Goal: Obtain resource: Download file/media

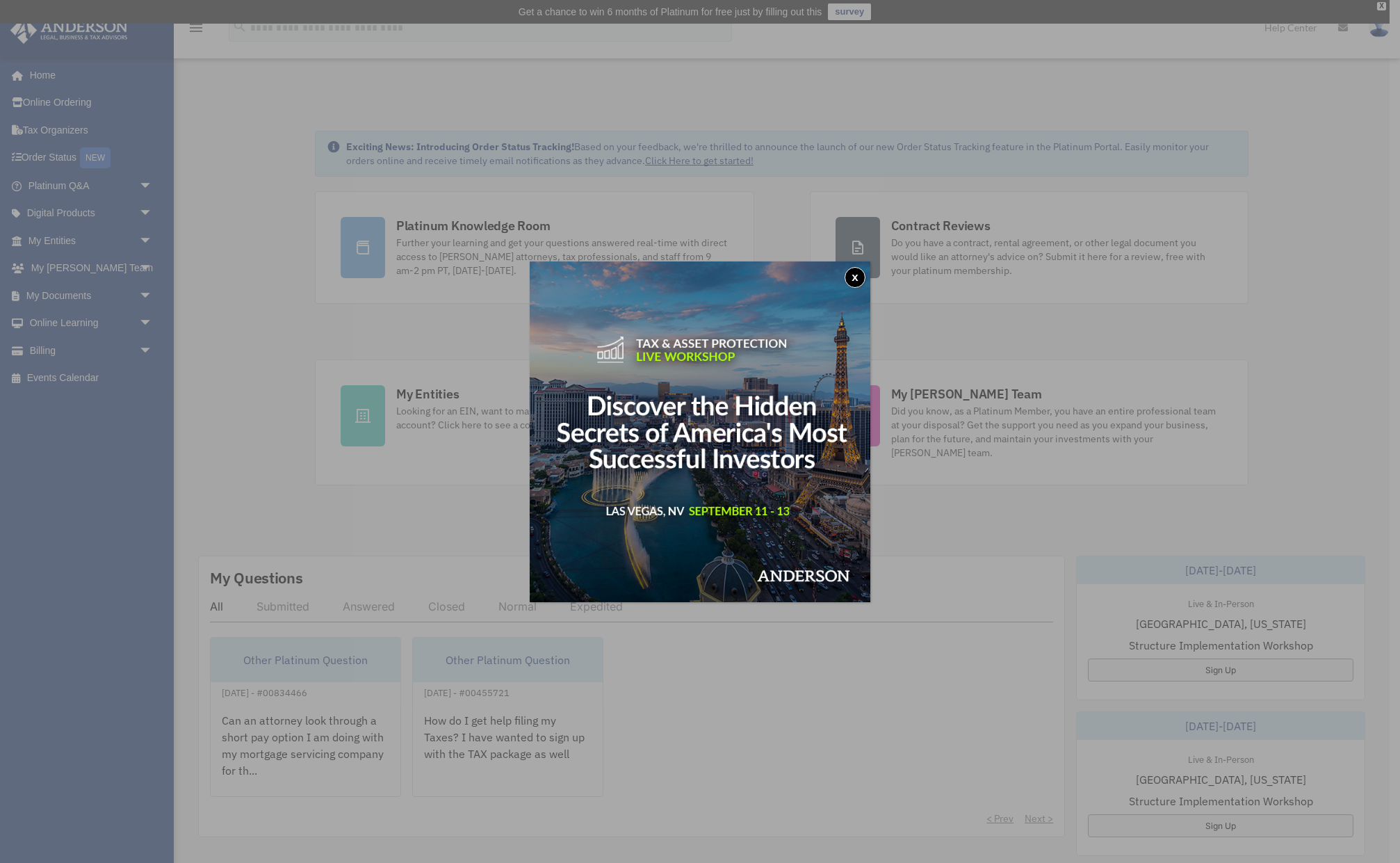
click at [856, 275] on button "x" at bounding box center [855, 278] width 21 height 21
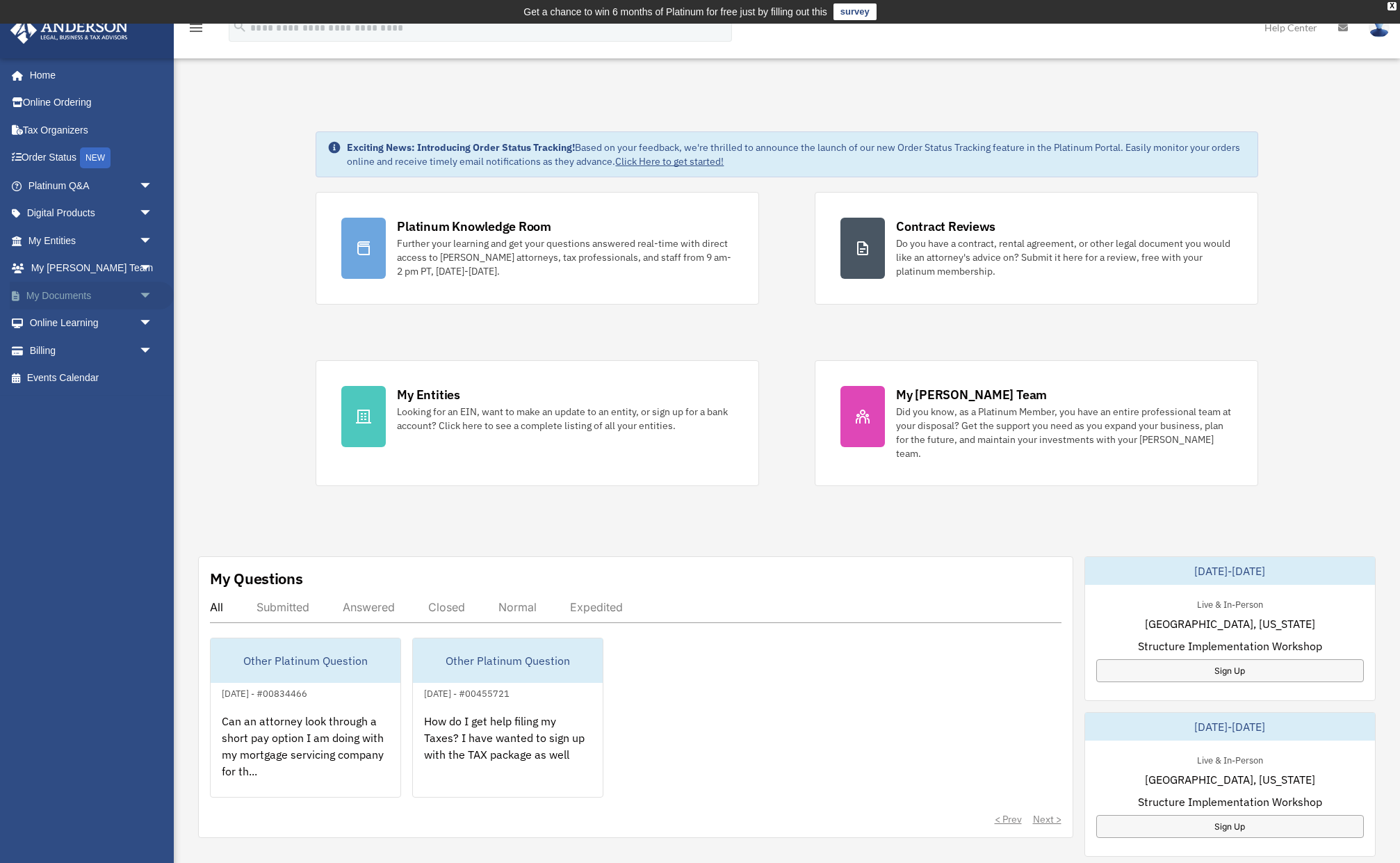
click at [145, 287] on span "arrow_drop_down" at bounding box center [153, 295] width 28 height 29
click at [127, 318] on link "Box" at bounding box center [97, 324] width 155 height 28
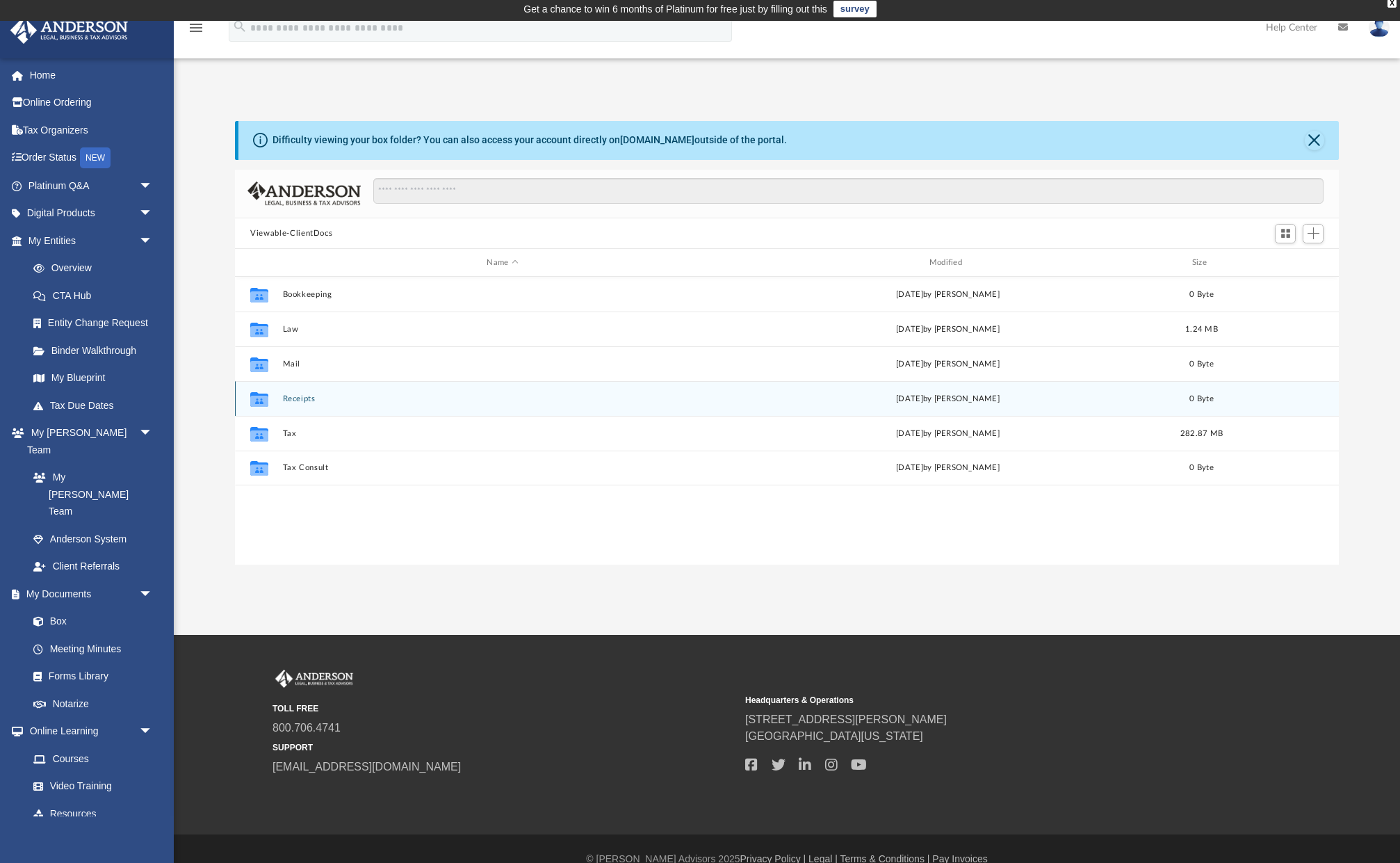
scroll to position [24, 0]
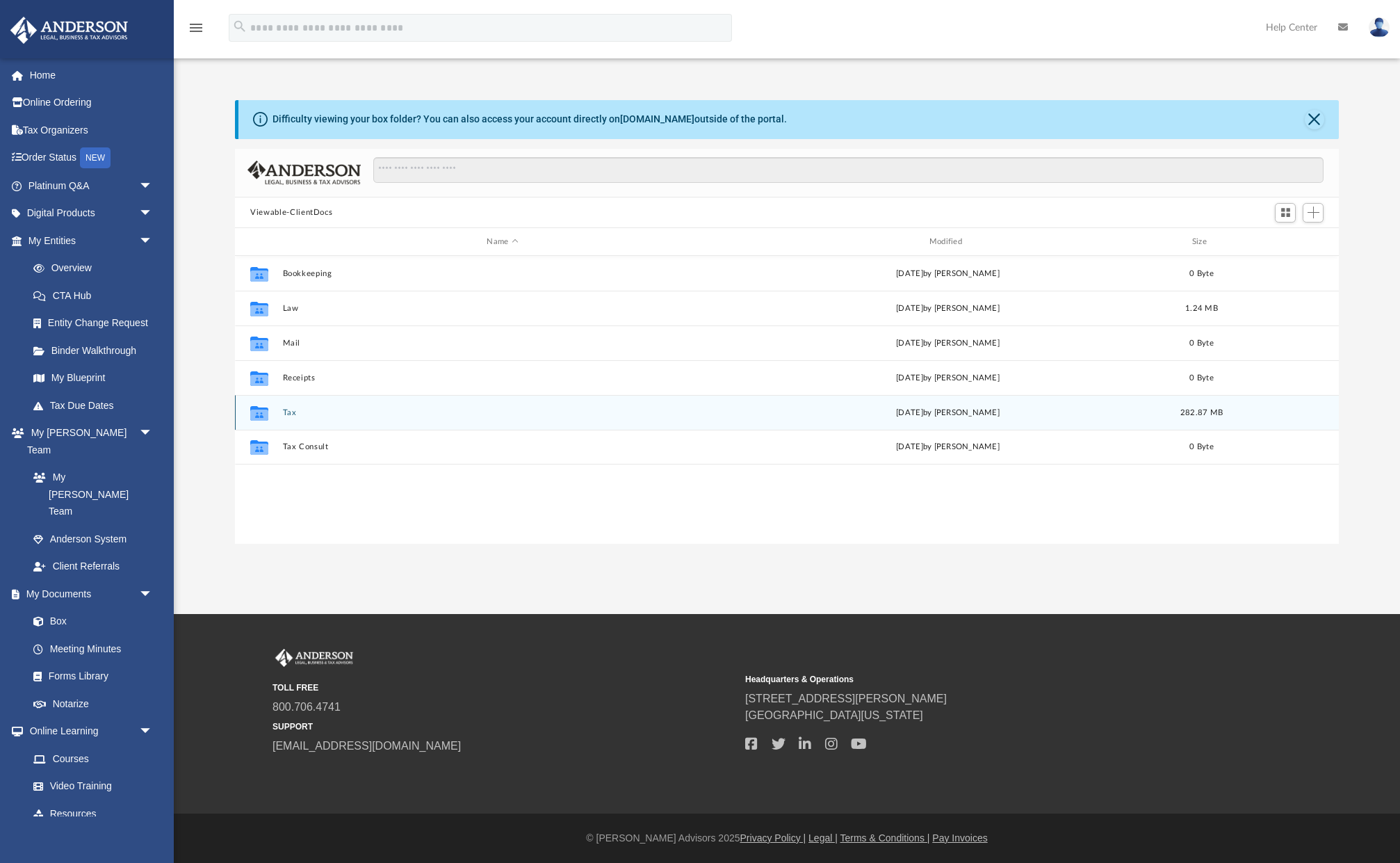
click at [325, 415] on button "Tax" at bounding box center [502, 412] width 439 height 9
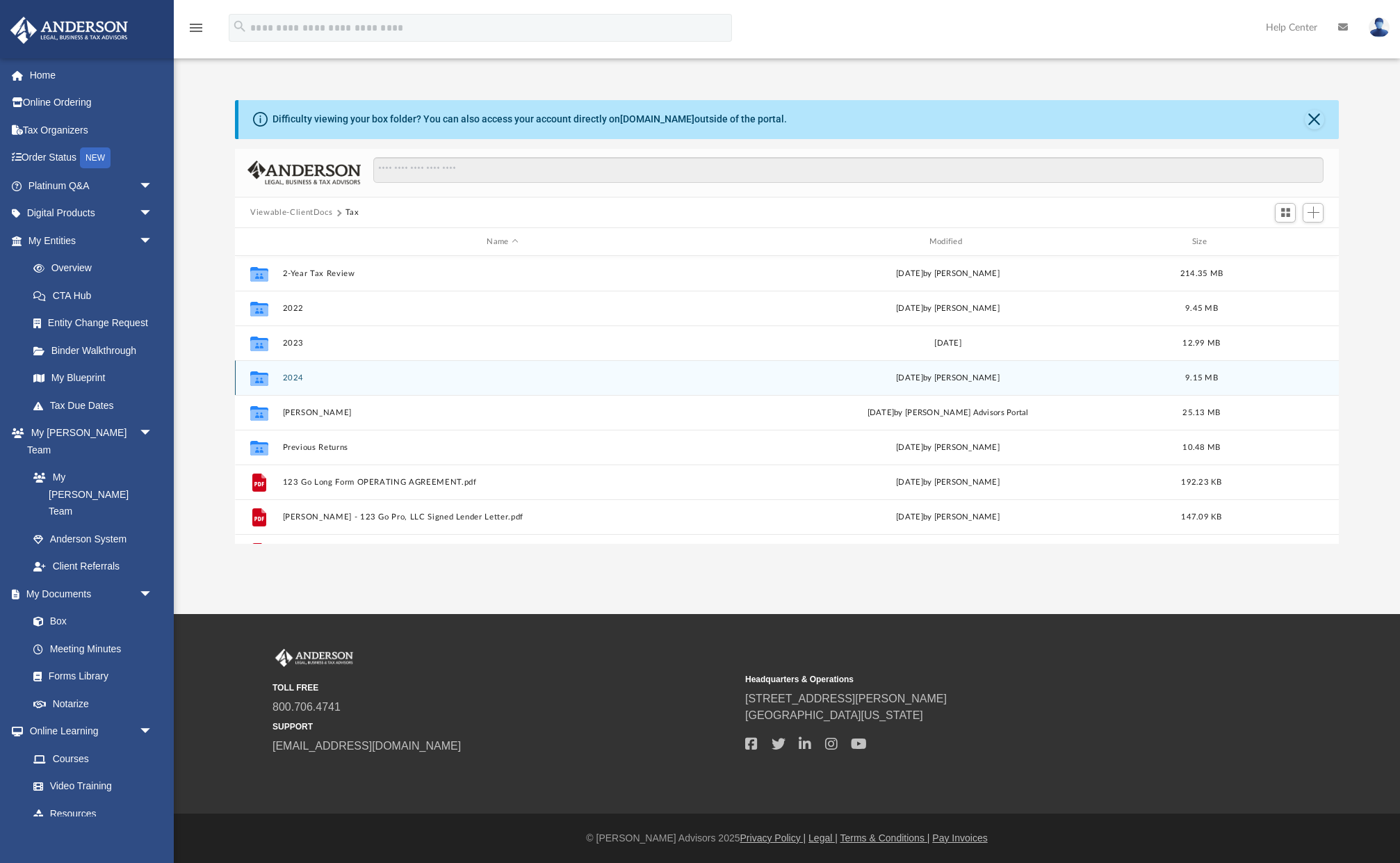
click at [329, 380] on button "2024" at bounding box center [502, 378] width 439 height 9
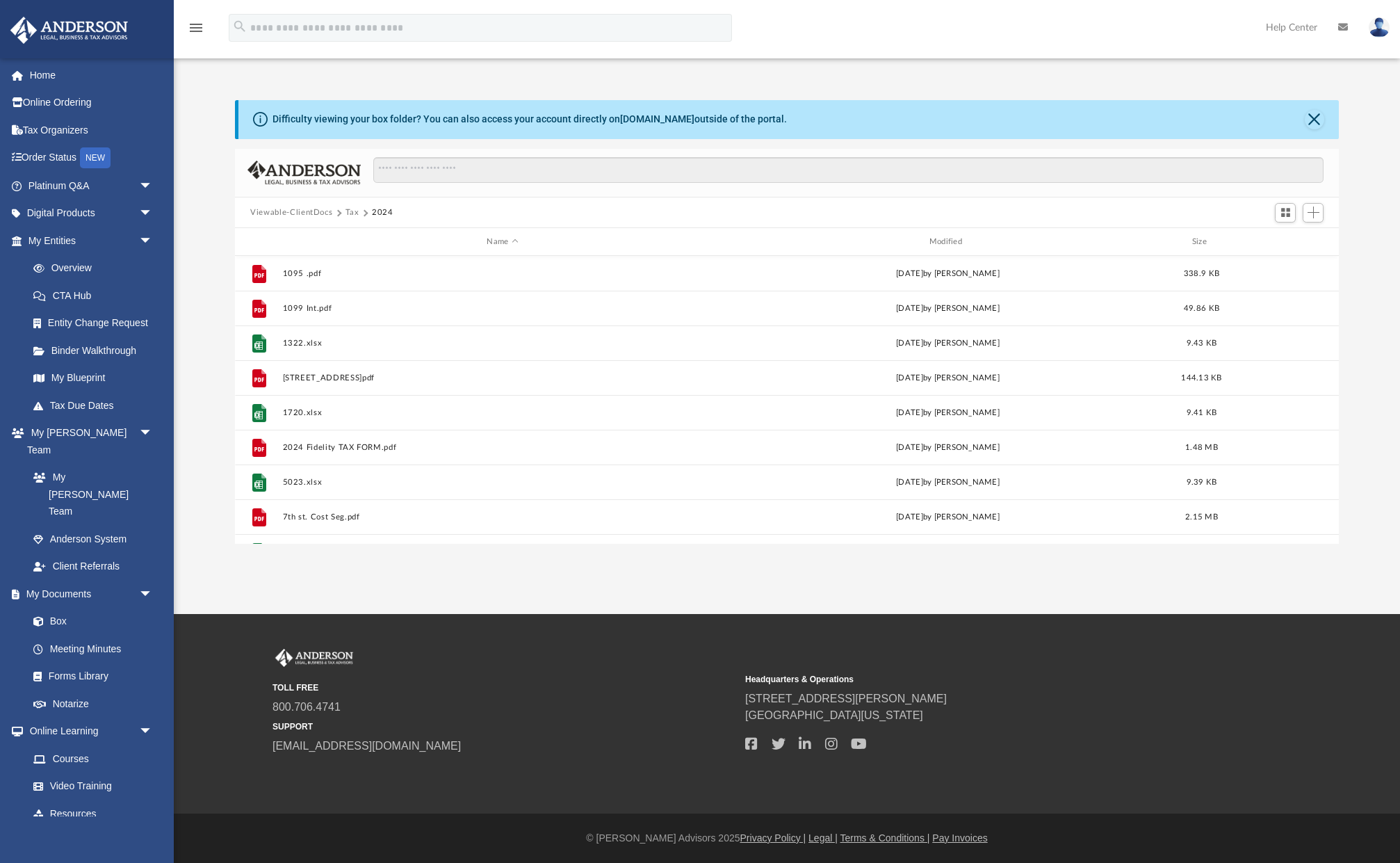
scroll to position [0, 0]
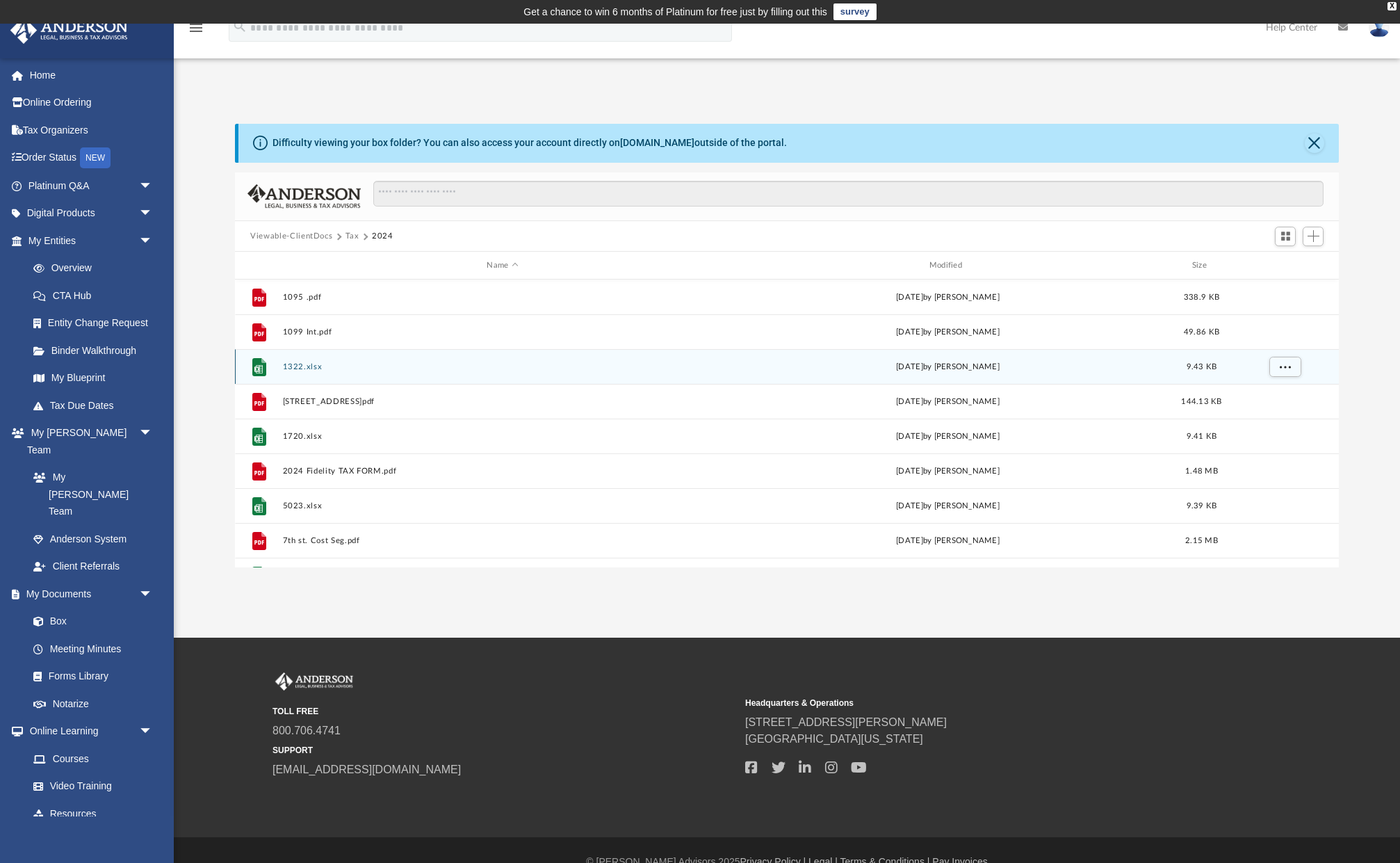
click at [297, 369] on button "1322.xlsx" at bounding box center [502, 366] width 439 height 9
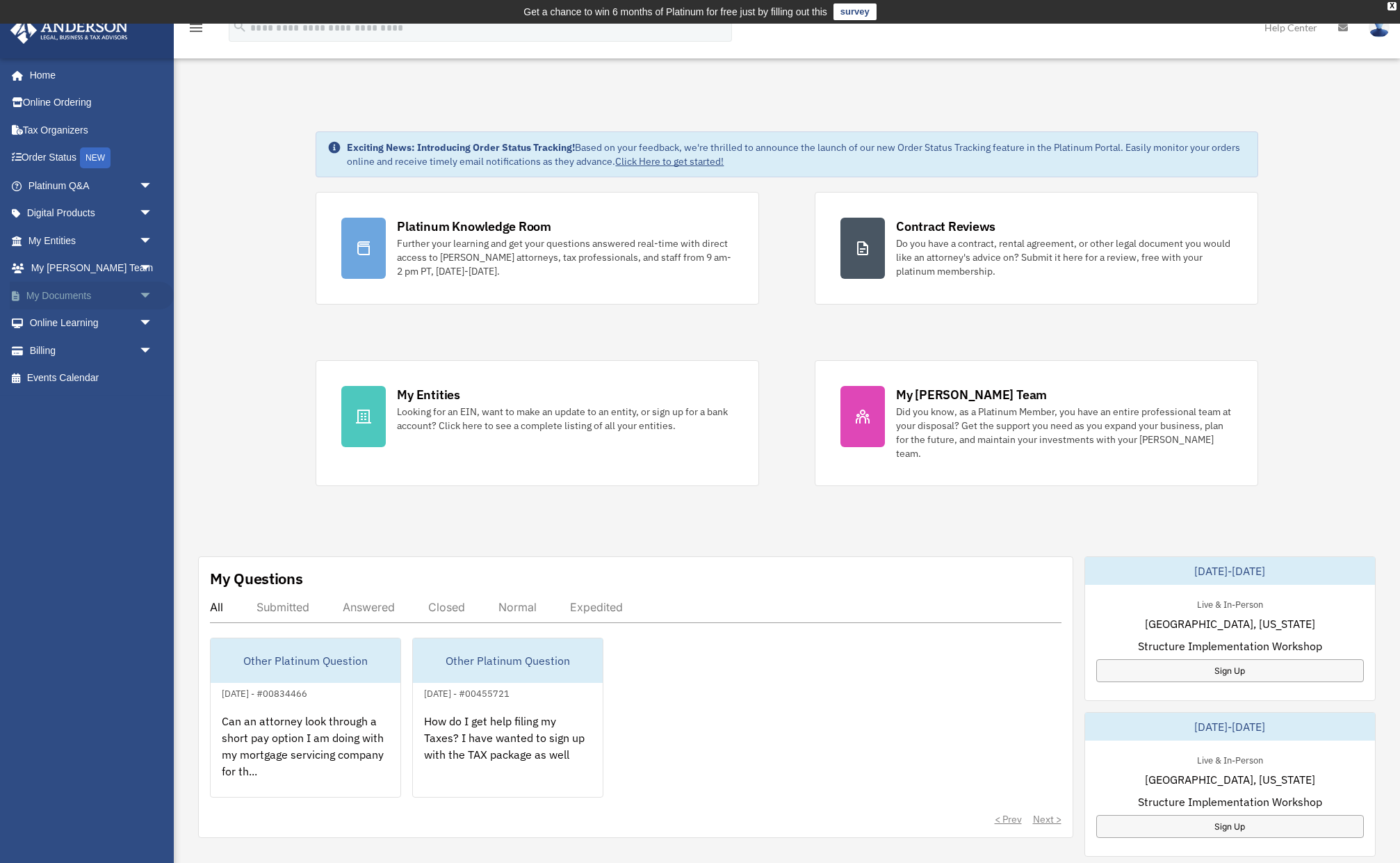
click at [149, 292] on span "arrow_drop_down" at bounding box center [153, 295] width 28 height 29
click at [84, 324] on link "Box" at bounding box center [97, 324] width 155 height 28
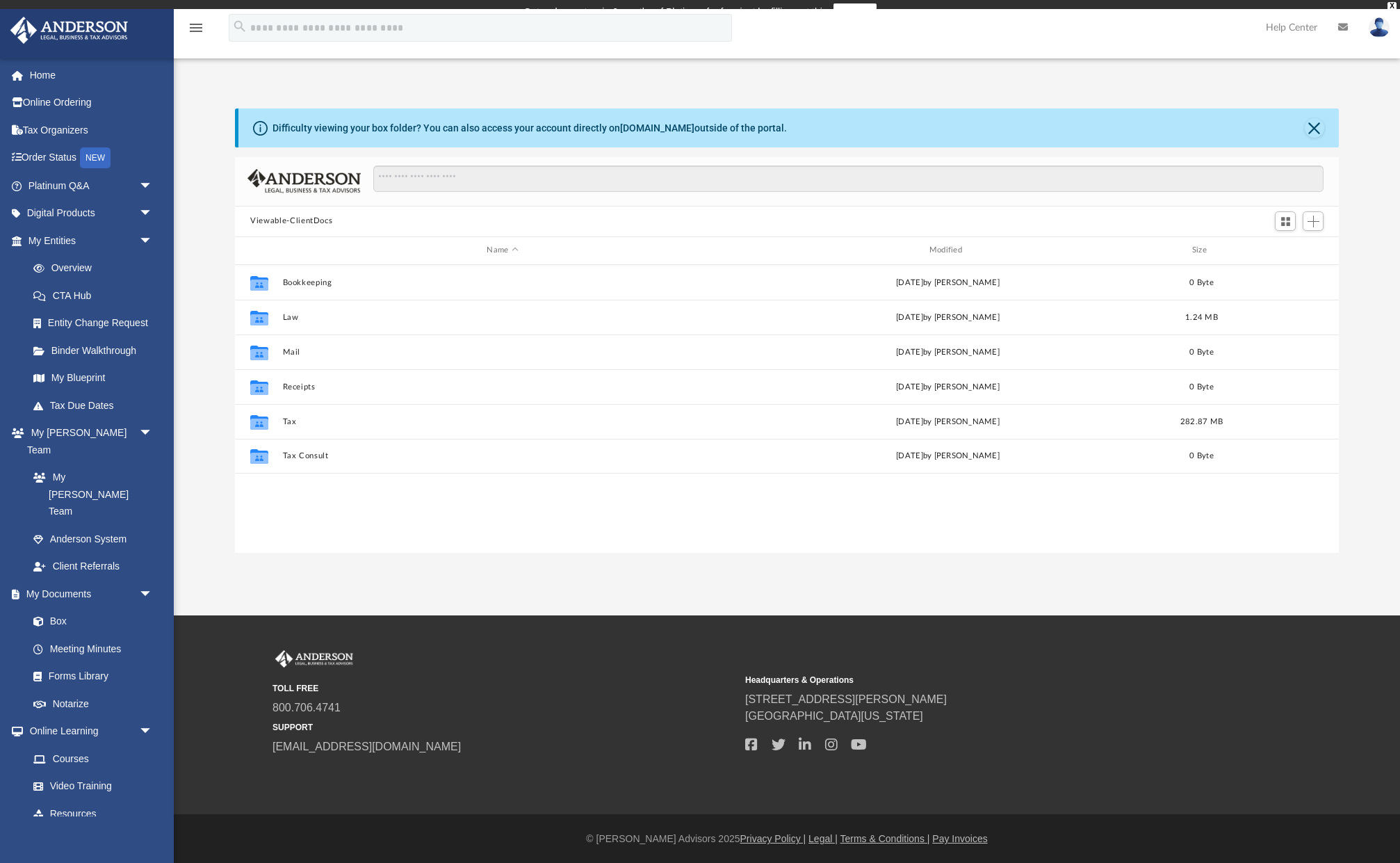
scroll to position [317, 1103]
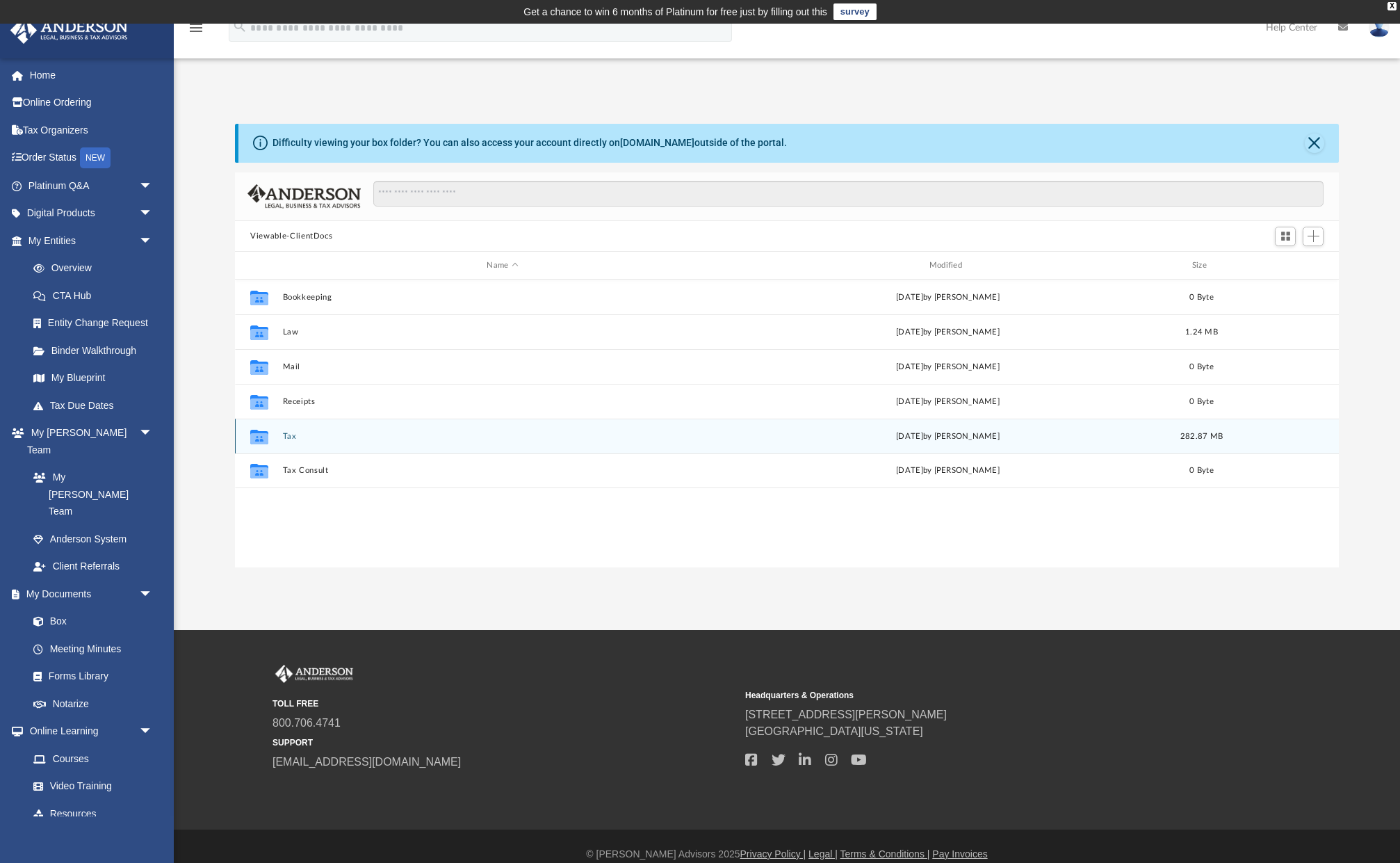
click at [302, 441] on div "Collaborated Folder Tax Thu Jul 17 2025 by Brady Bowen 282.87 MB" at bounding box center [787, 435] width 1104 height 34
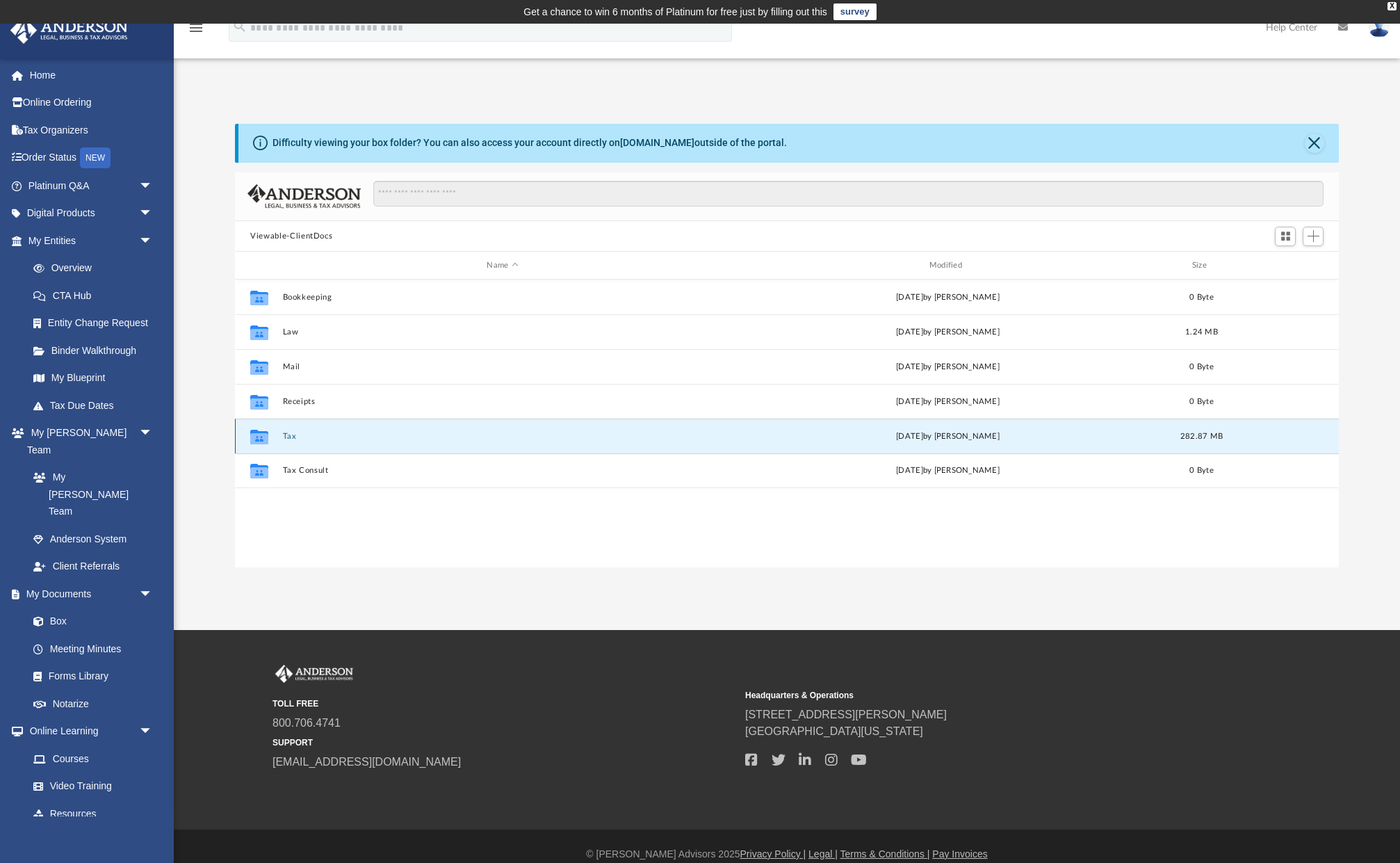
click at [294, 436] on button "Tax" at bounding box center [502, 436] width 439 height 9
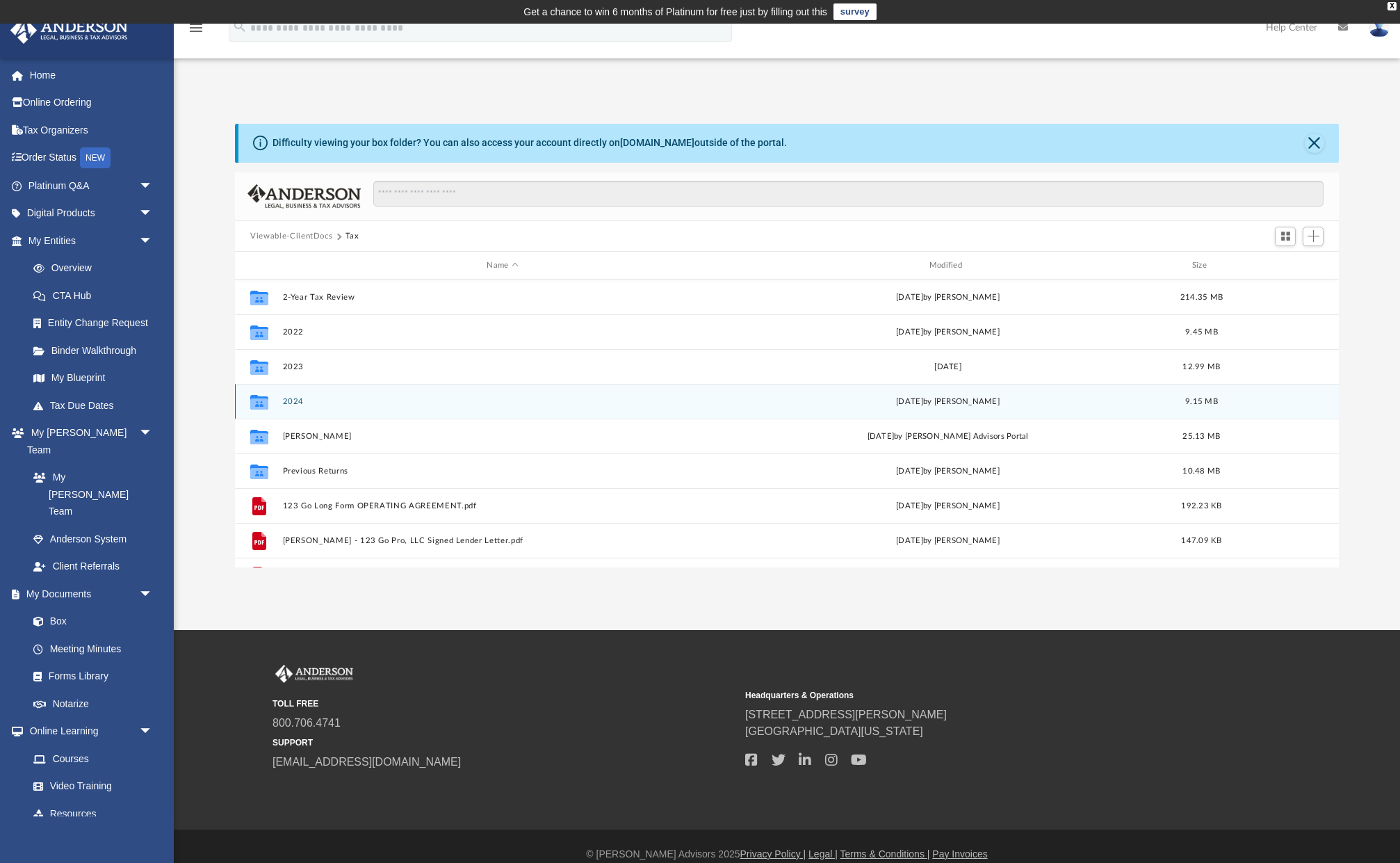
click at [292, 400] on button "2024" at bounding box center [502, 402] width 439 height 9
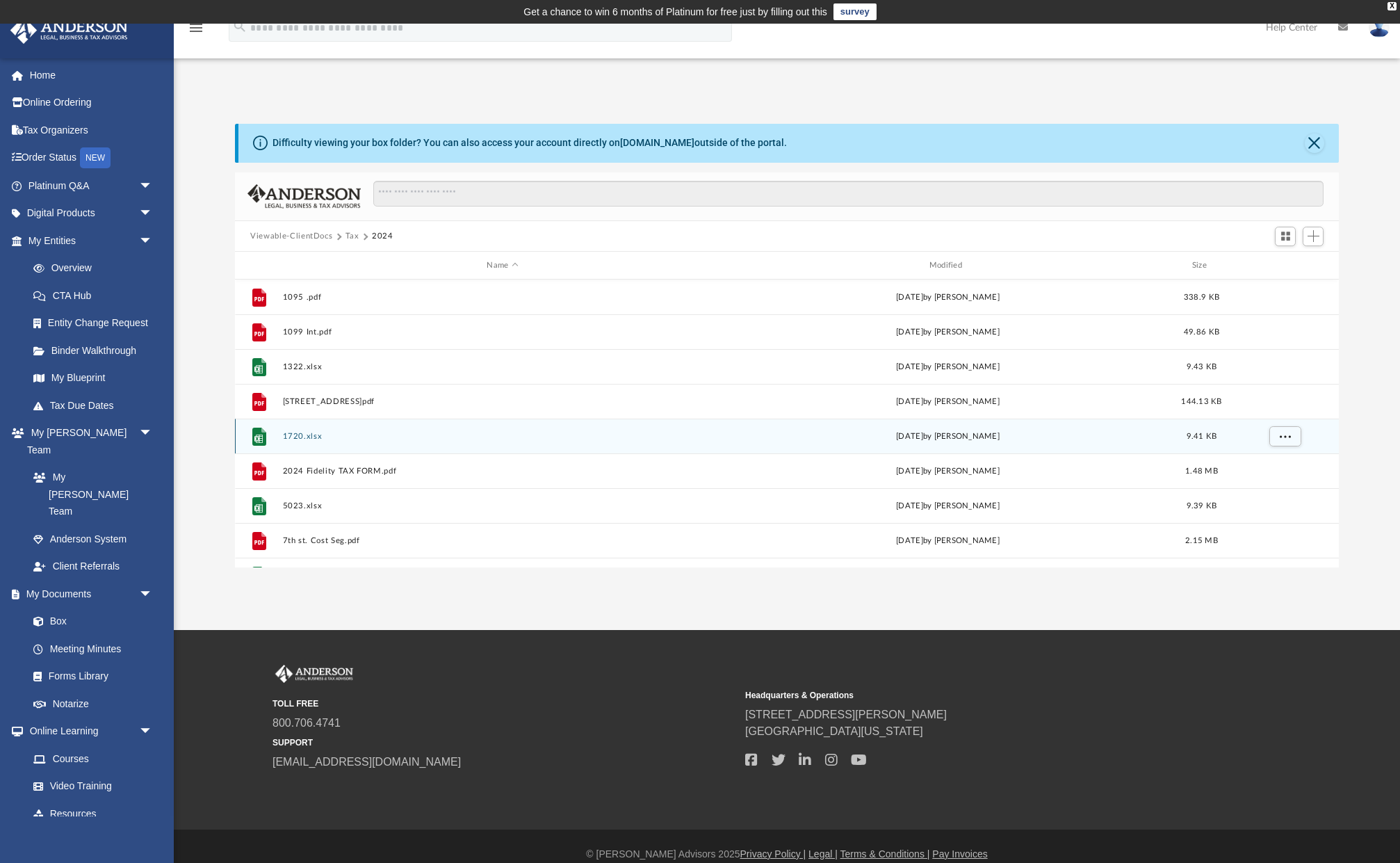
click at [302, 437] on button "1720.xlsx" at bounding box center [502, 436] width 439 height 9
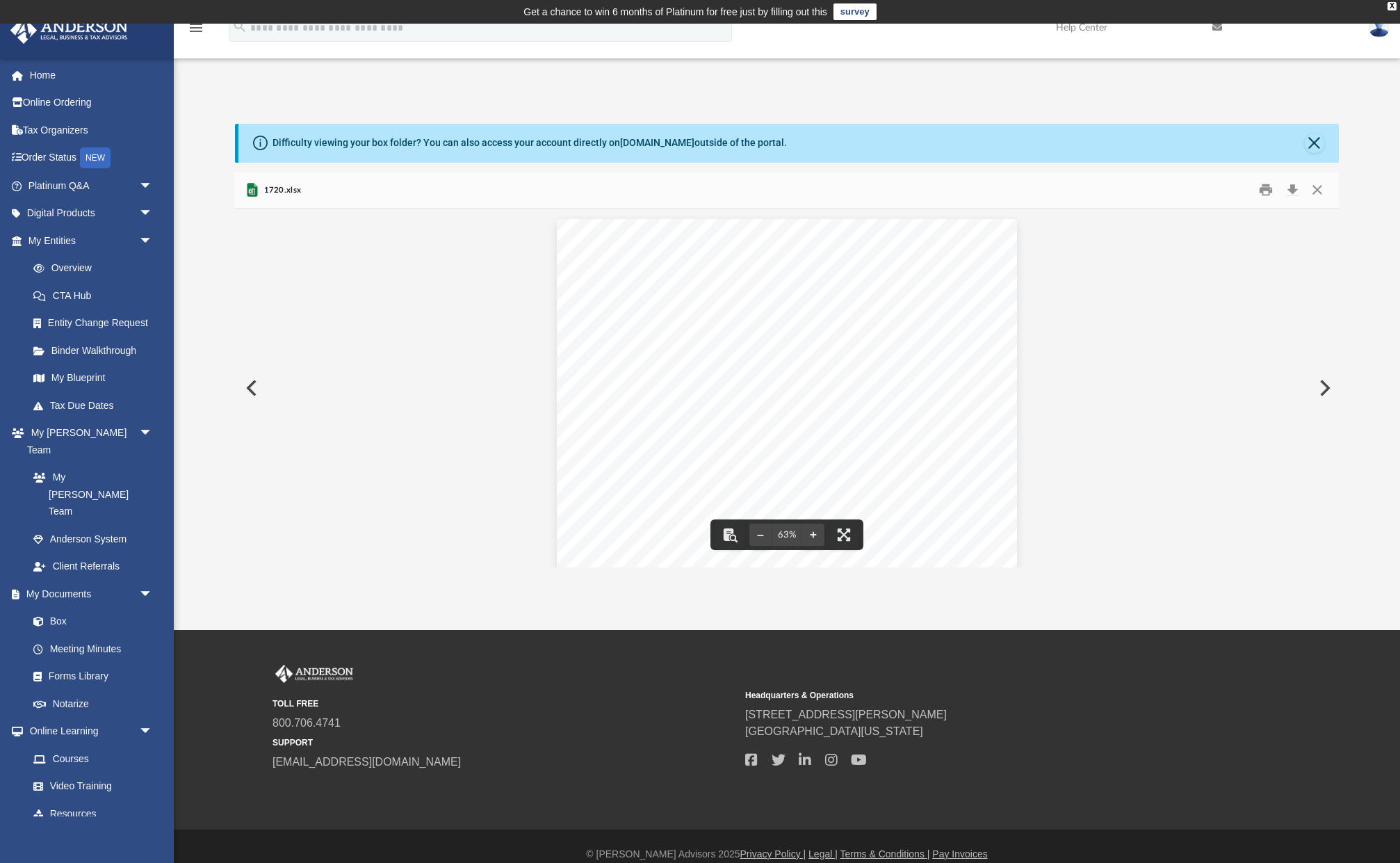
click at [1316, 146] on button "Close" at bounding box center [1315, 143] width 20 height 20
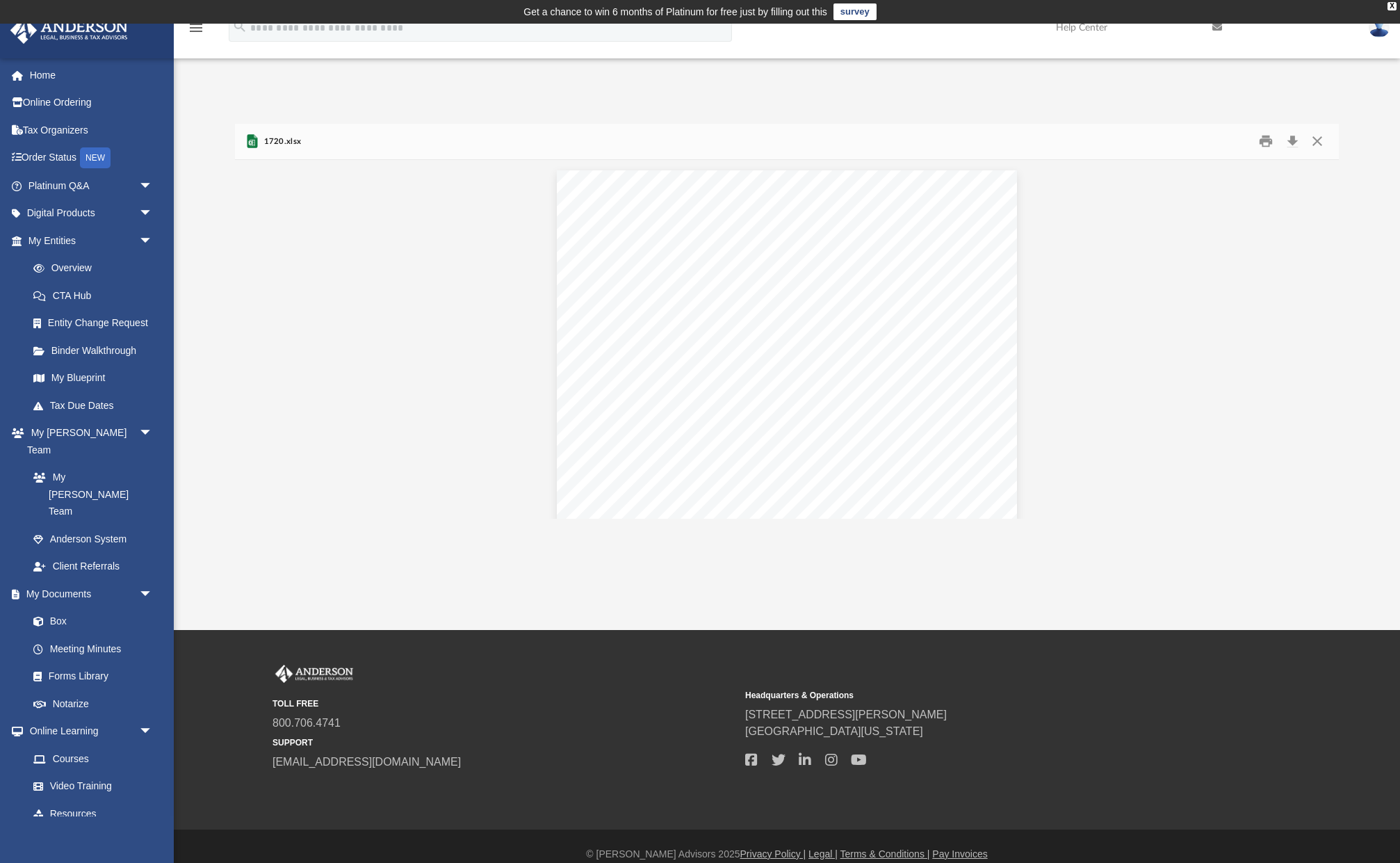
click at [1315, 140] on button "Close" at bounding box center [1317, 141] width 25 height 22
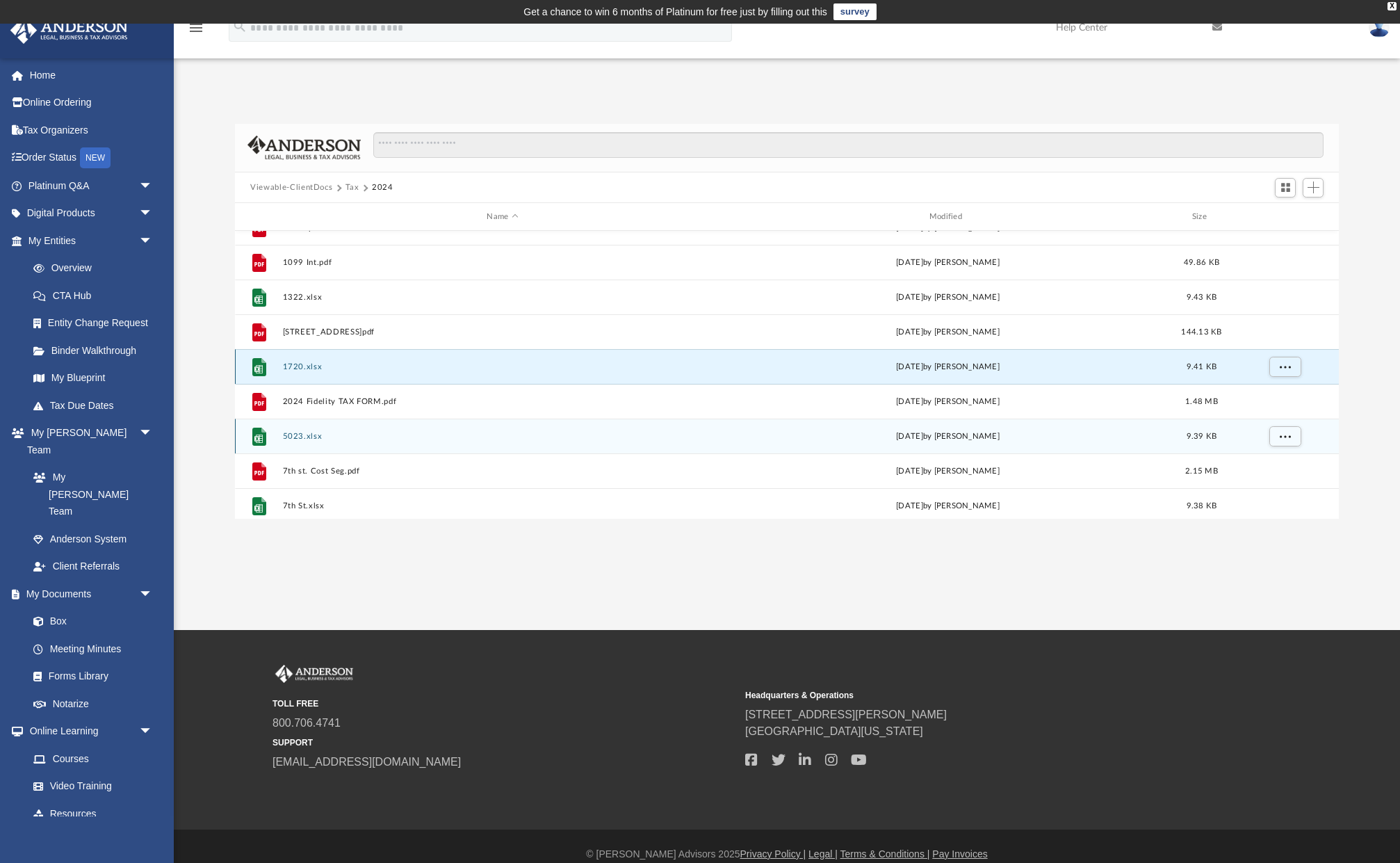
scroll to position [60, 0]
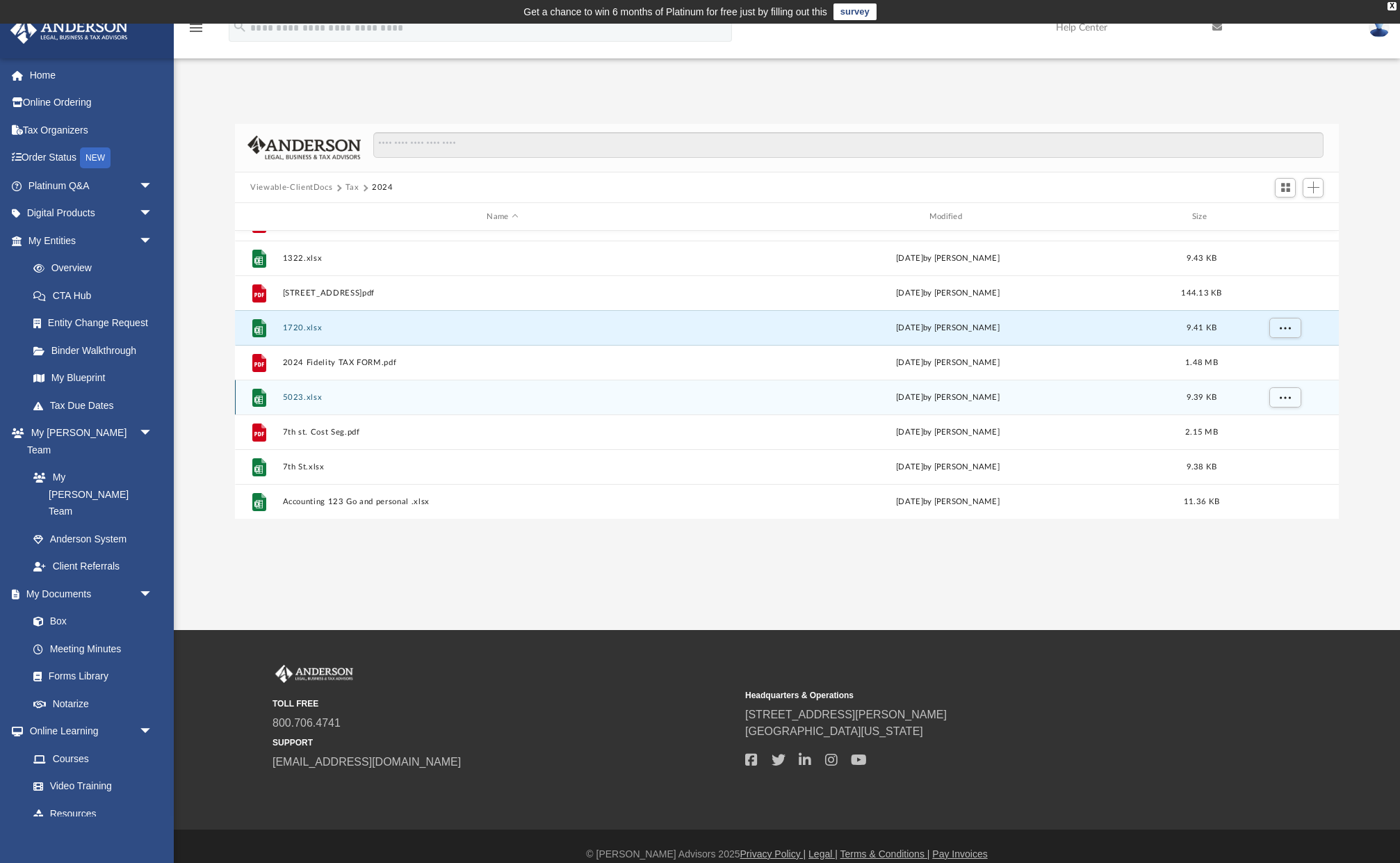
click at [293, 394] on button "5023.xlsx" at bounding box center [502, 397] width 439 height 9
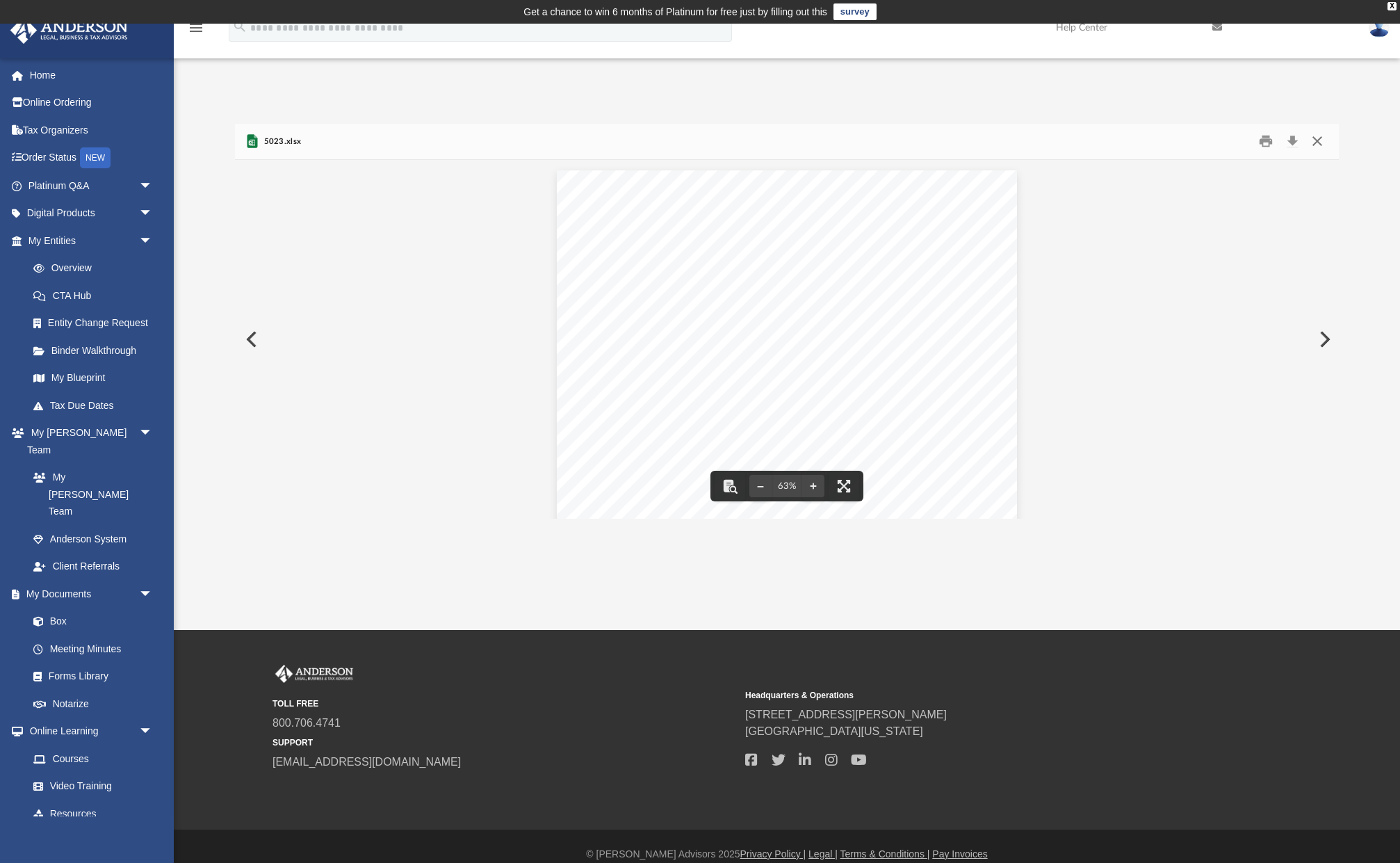
click at [1321, 139] on button "Close" at bounding box center [1317, 141] width 25 height 22
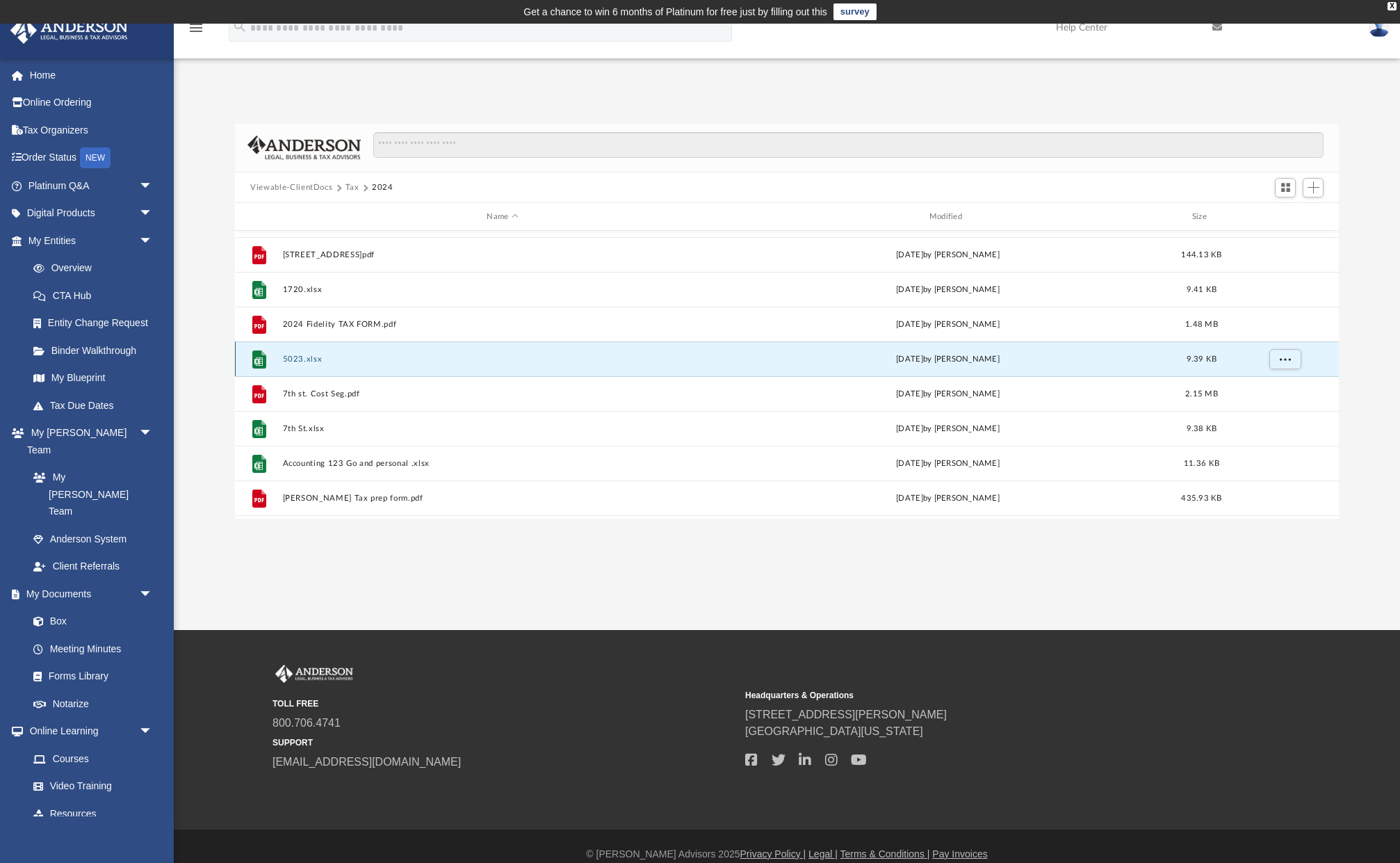
scroll to position [101, 0]
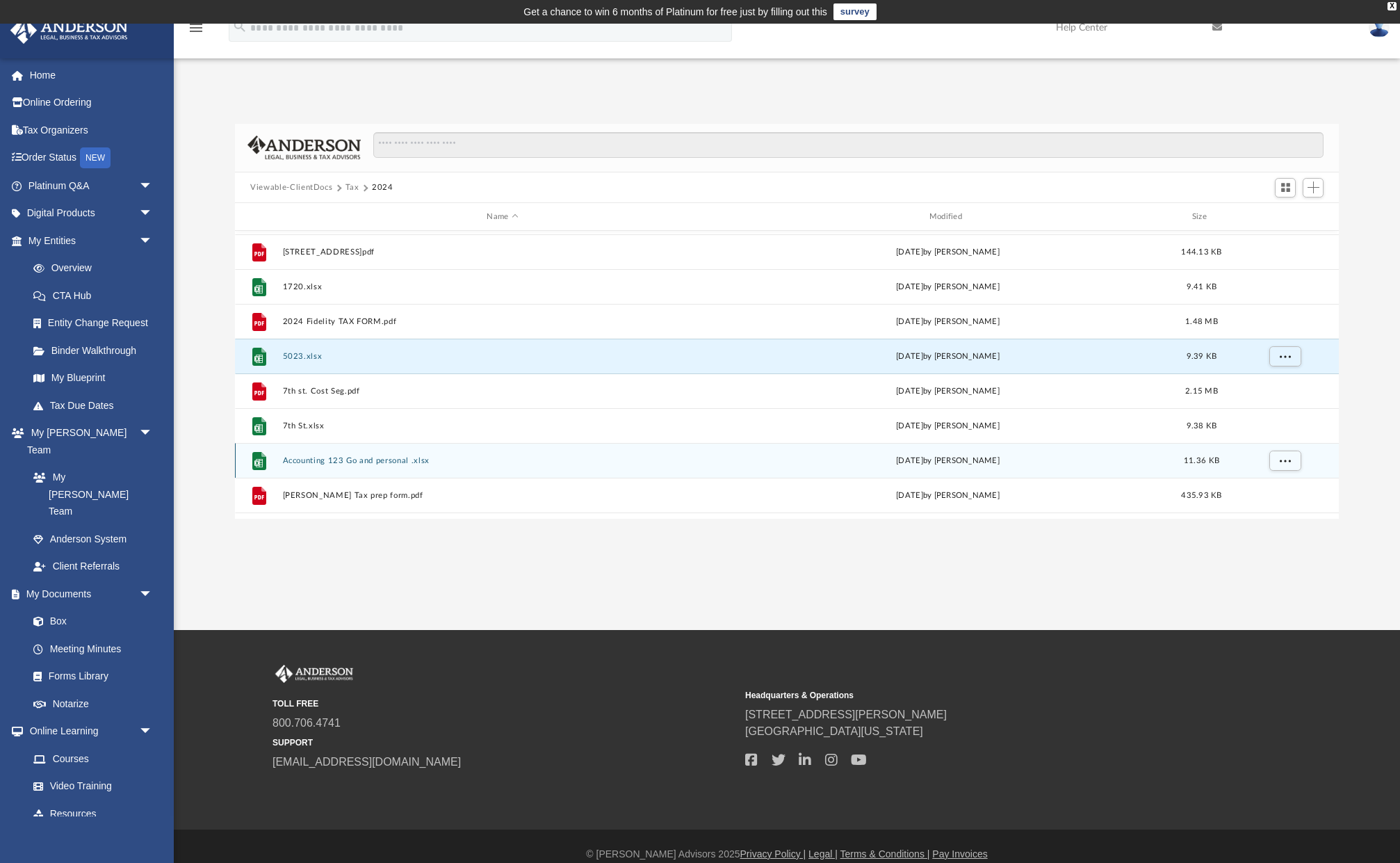
click at [366, 461] on button "Accounting 123 Go and personal .xlsx" at bounding box center [502, 461] width 439 height 9
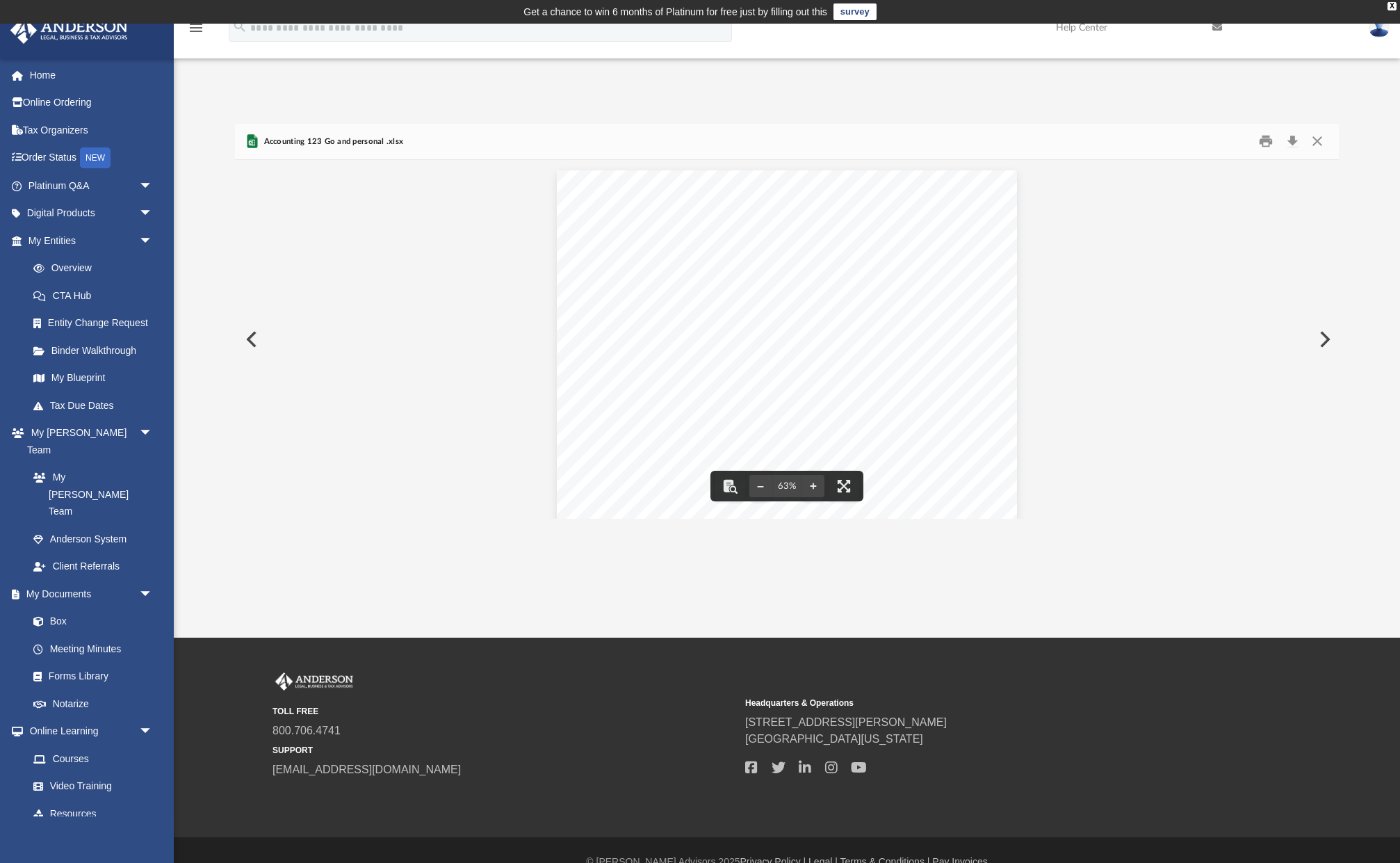
scroll to position [3, 0]
click at [1317, 139] on button "Close" at bounding box center [1317, 141] width 25 height 22
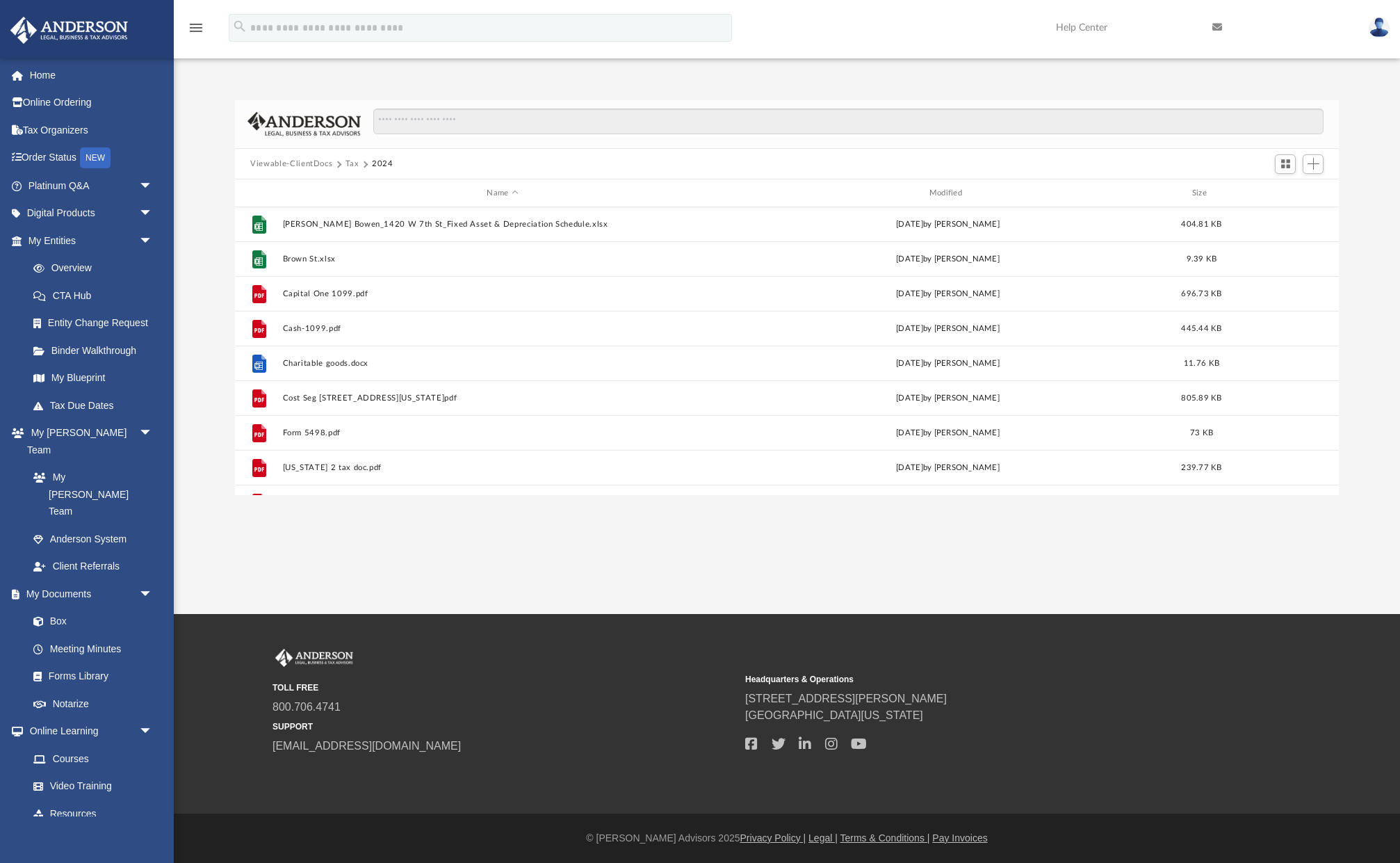
scroll to position [613, 0]
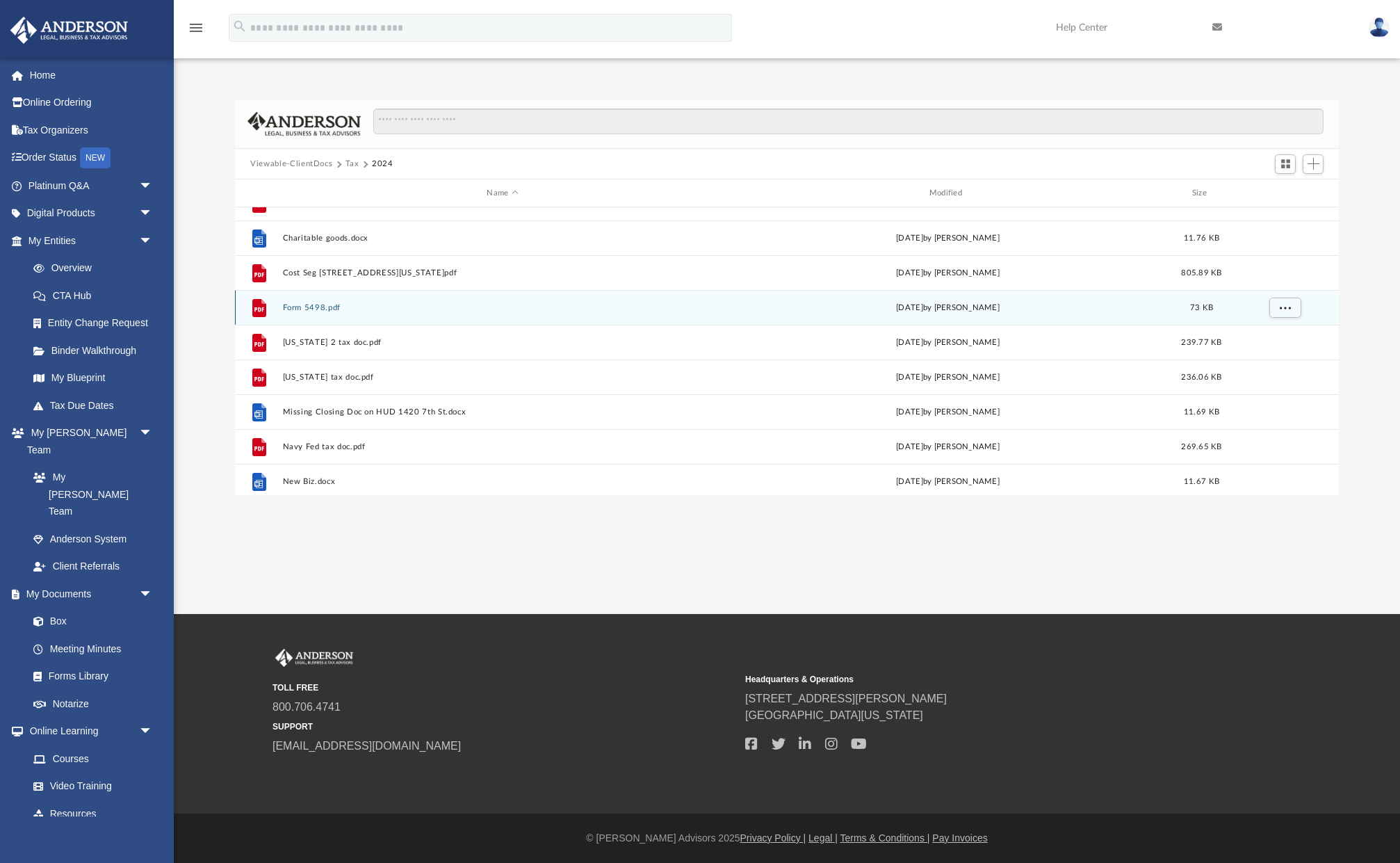
click at [314, 311] on button "Form 5498.pdf" at bounding box center [502, 307] width 439 height 9
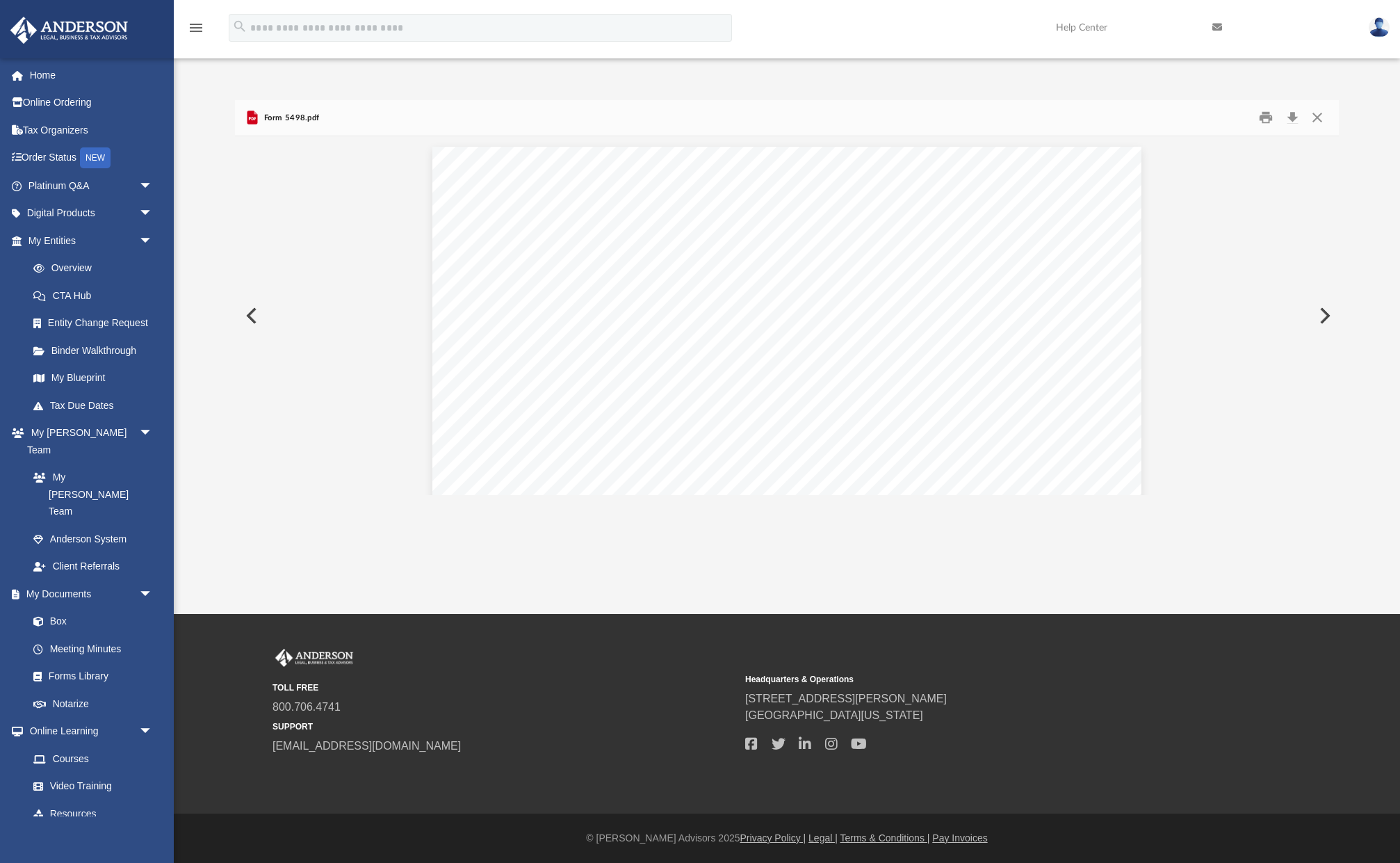
click at [1321, 118] on button "Close" at bounding box center [1317, 117] width 25 height 22
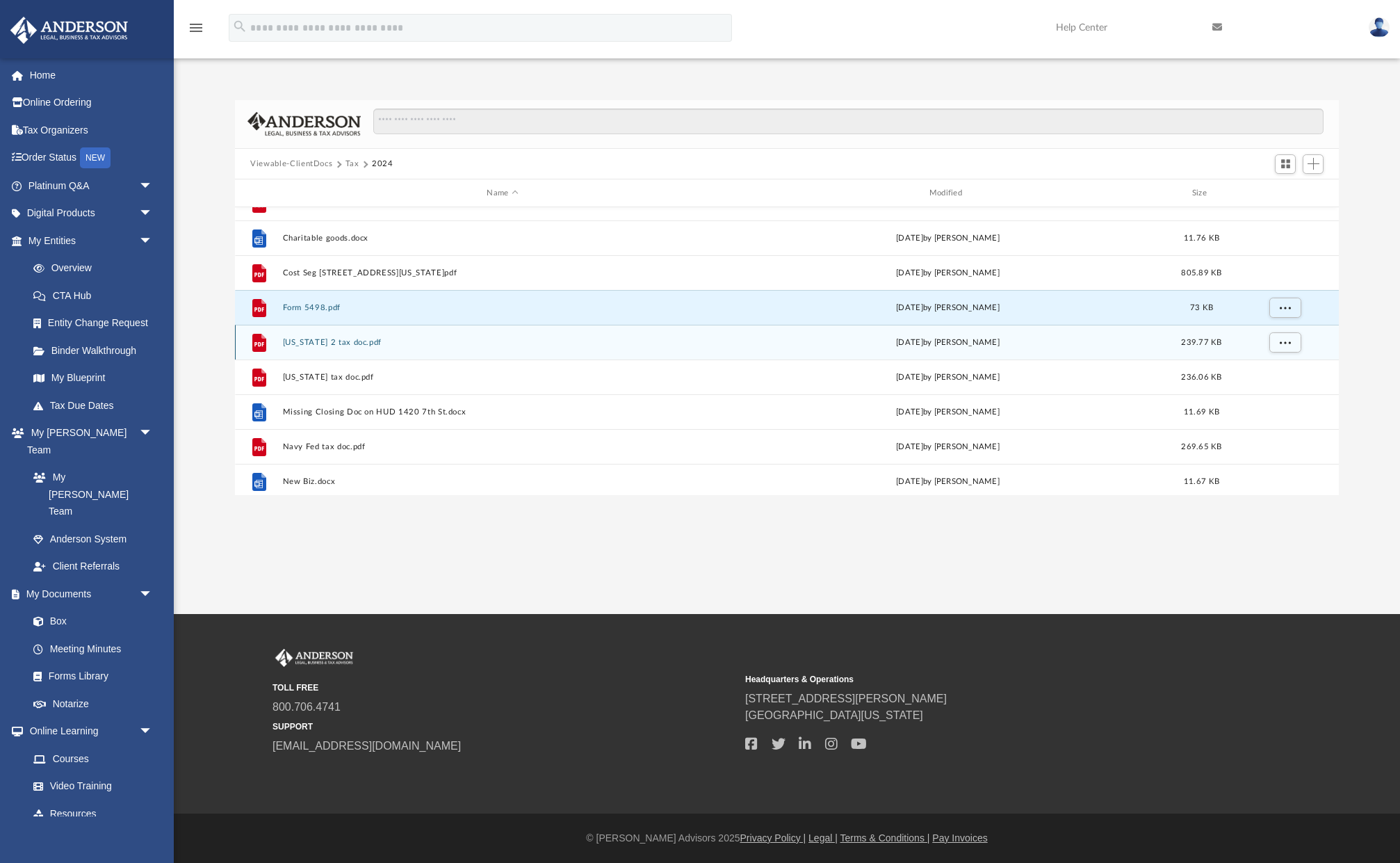
click at [333, 345] on button "Iowa 2 tax doc.pdf" at bounding box center [502, 343] width 439 height 9
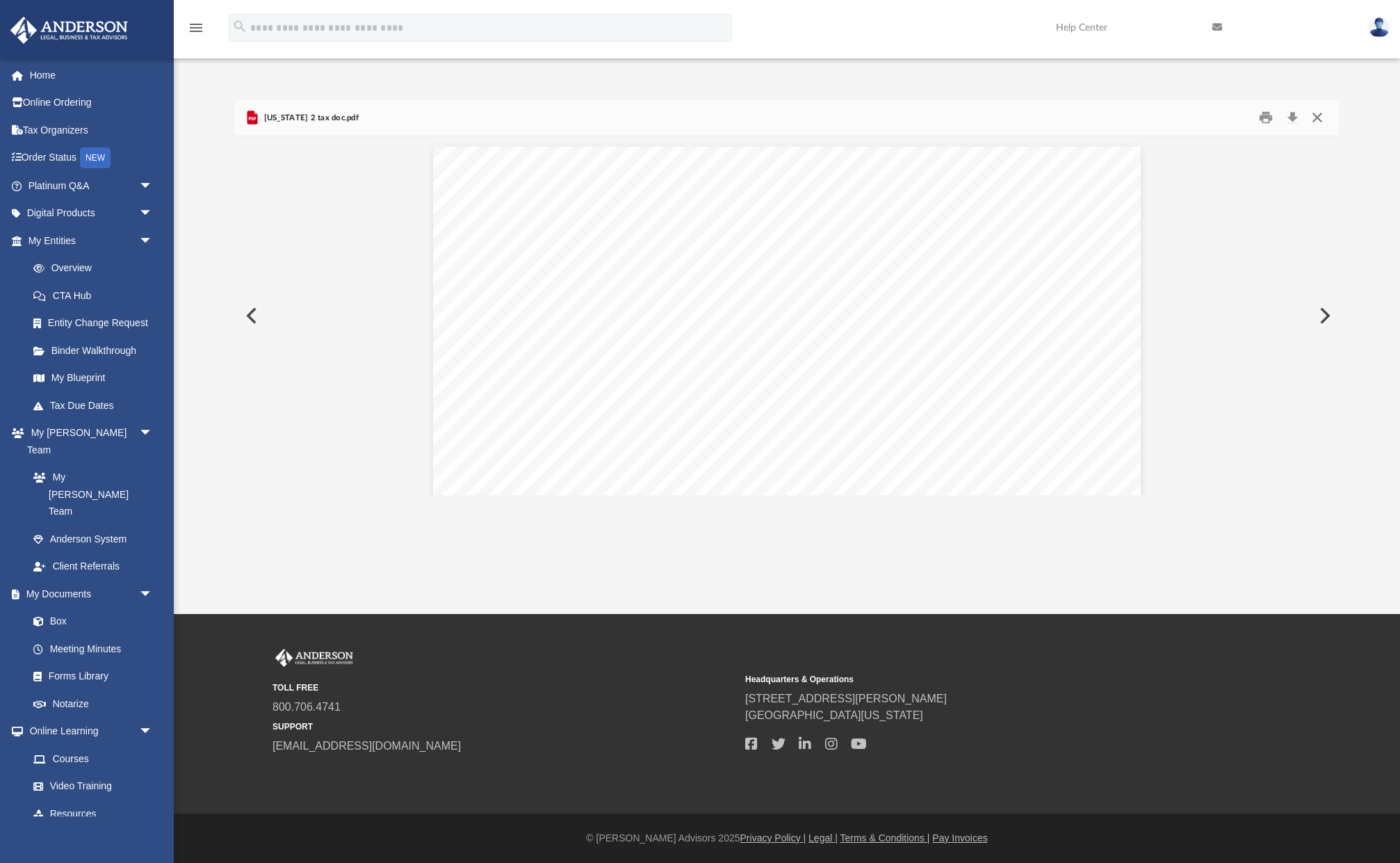
click at [1321, 115] on button "Close" at bounding box center [1317, 117] width 25 height 22
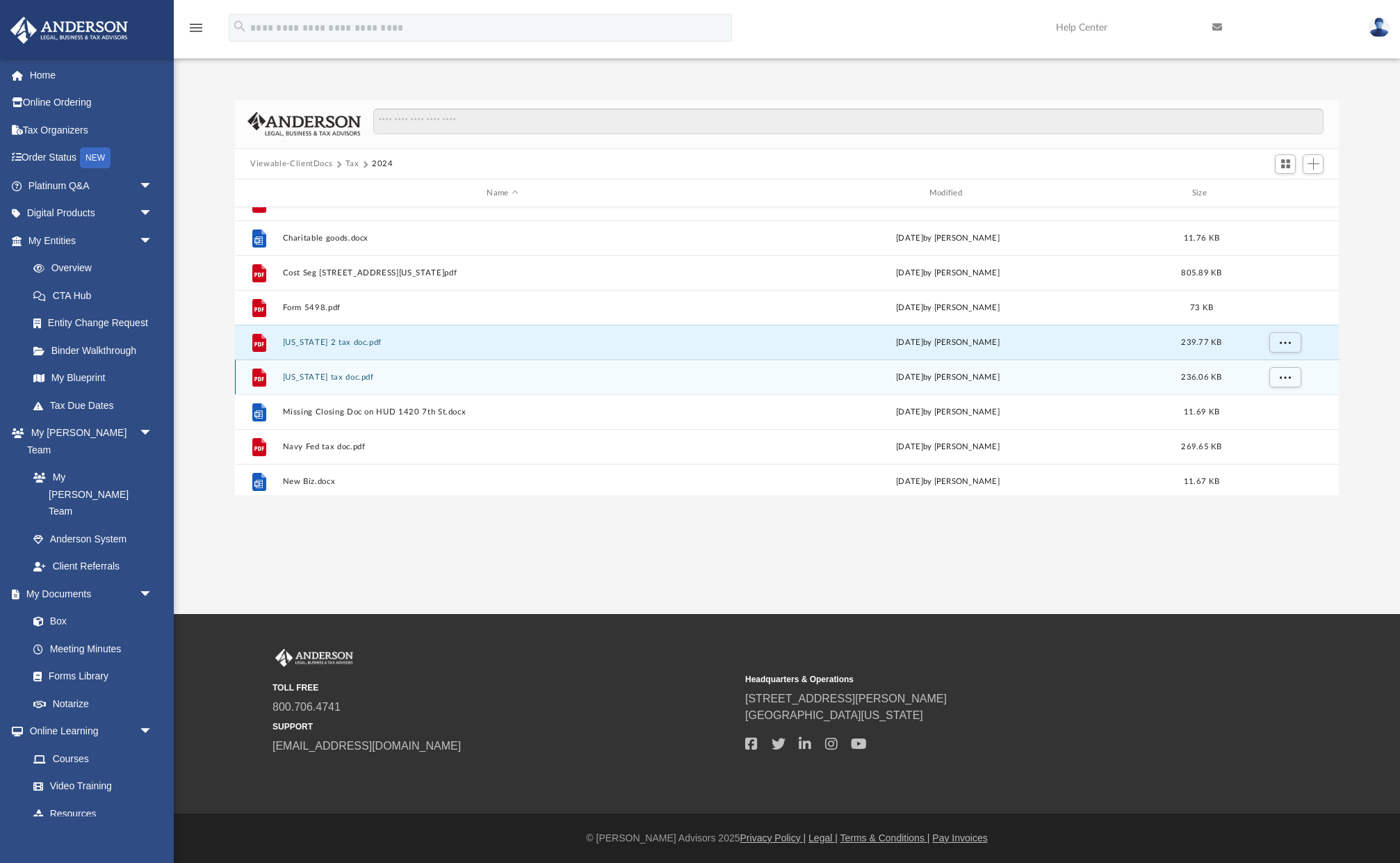
click at [344, 377] on button "Iowa tax doc.pdf" at bounding box center [502, 377] width 439 height 9
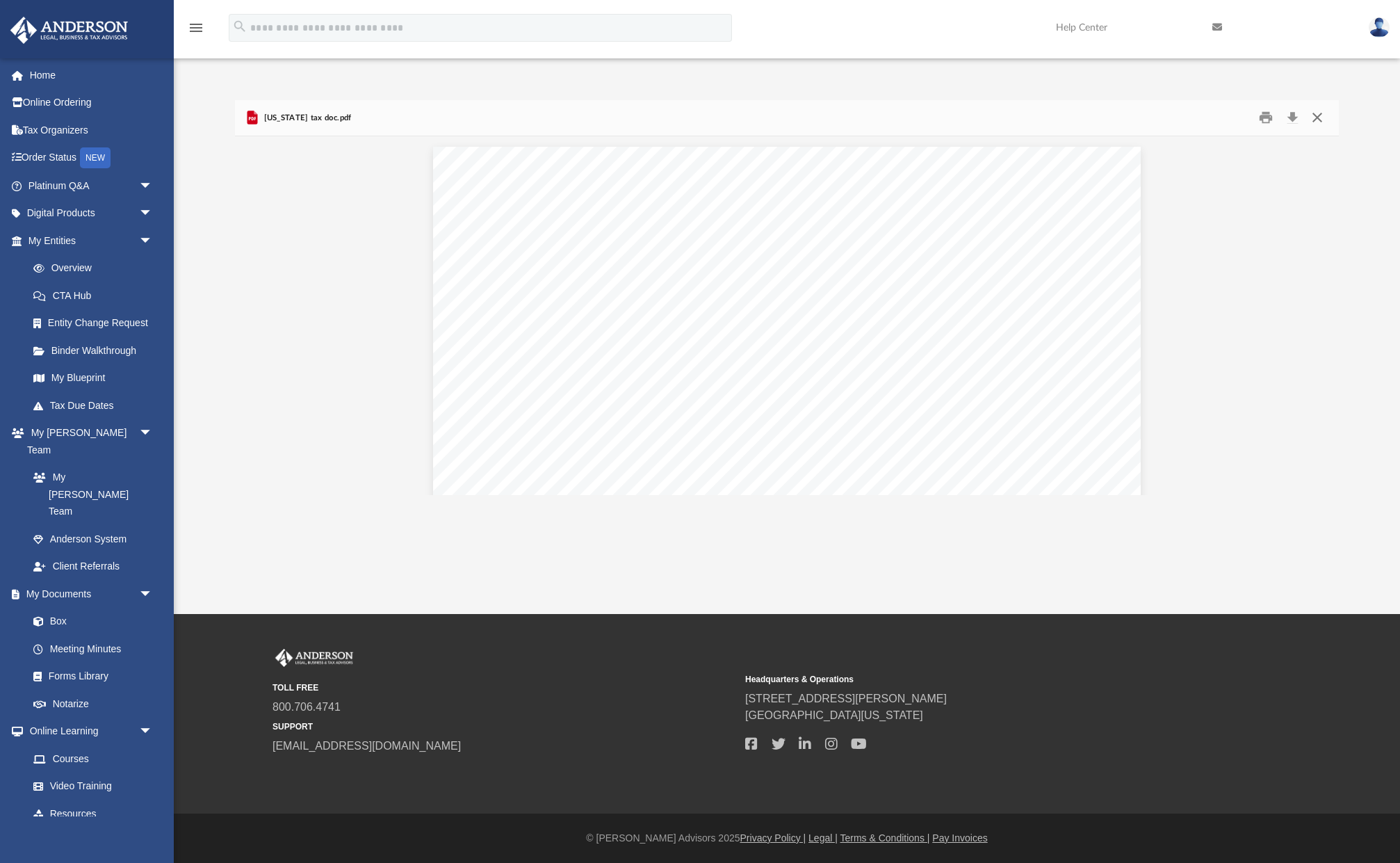
click at [1318, 117] on button "Close" at bounding box center [1317, 117] width 25 height 22
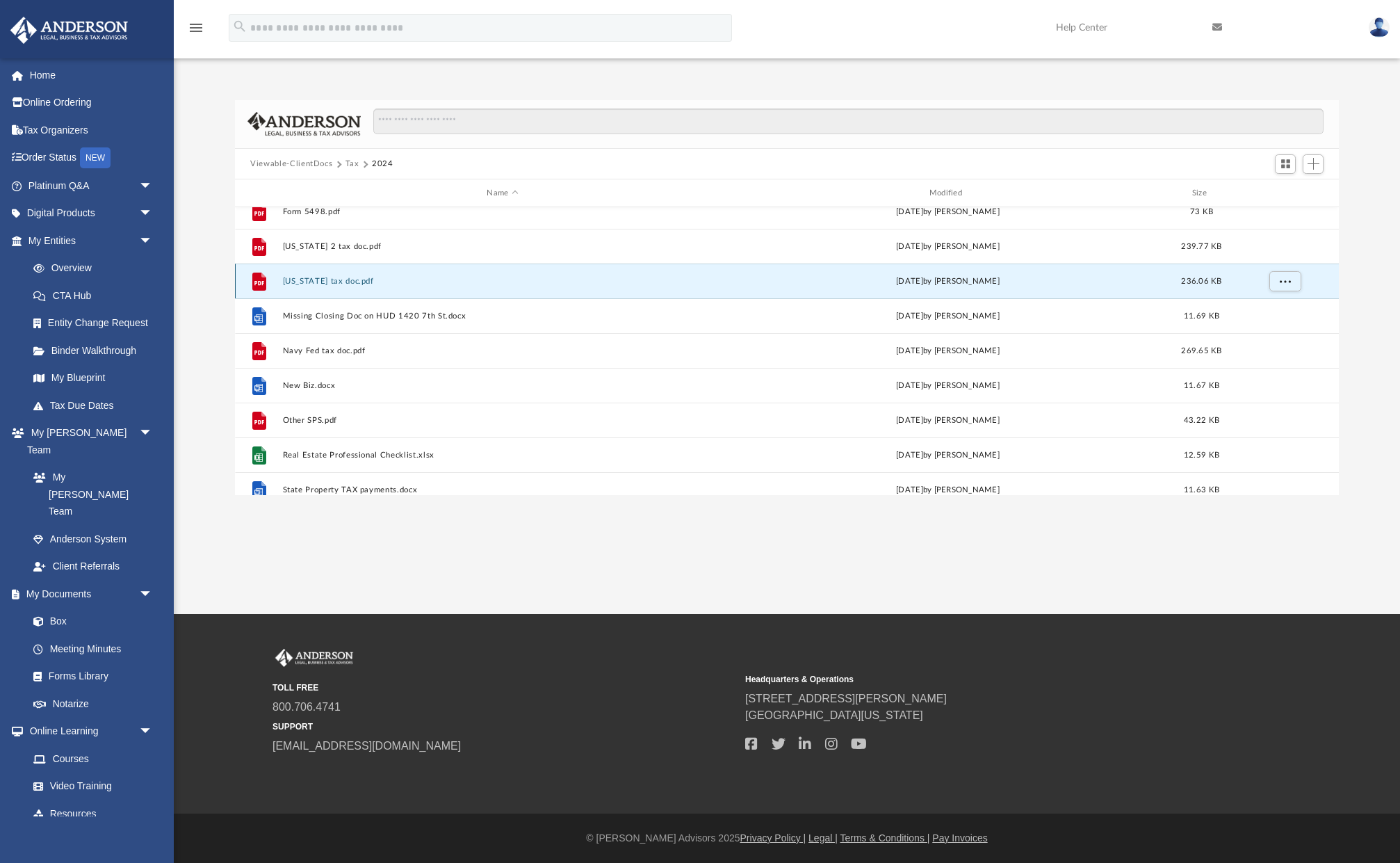
scroll to position [752, 0]
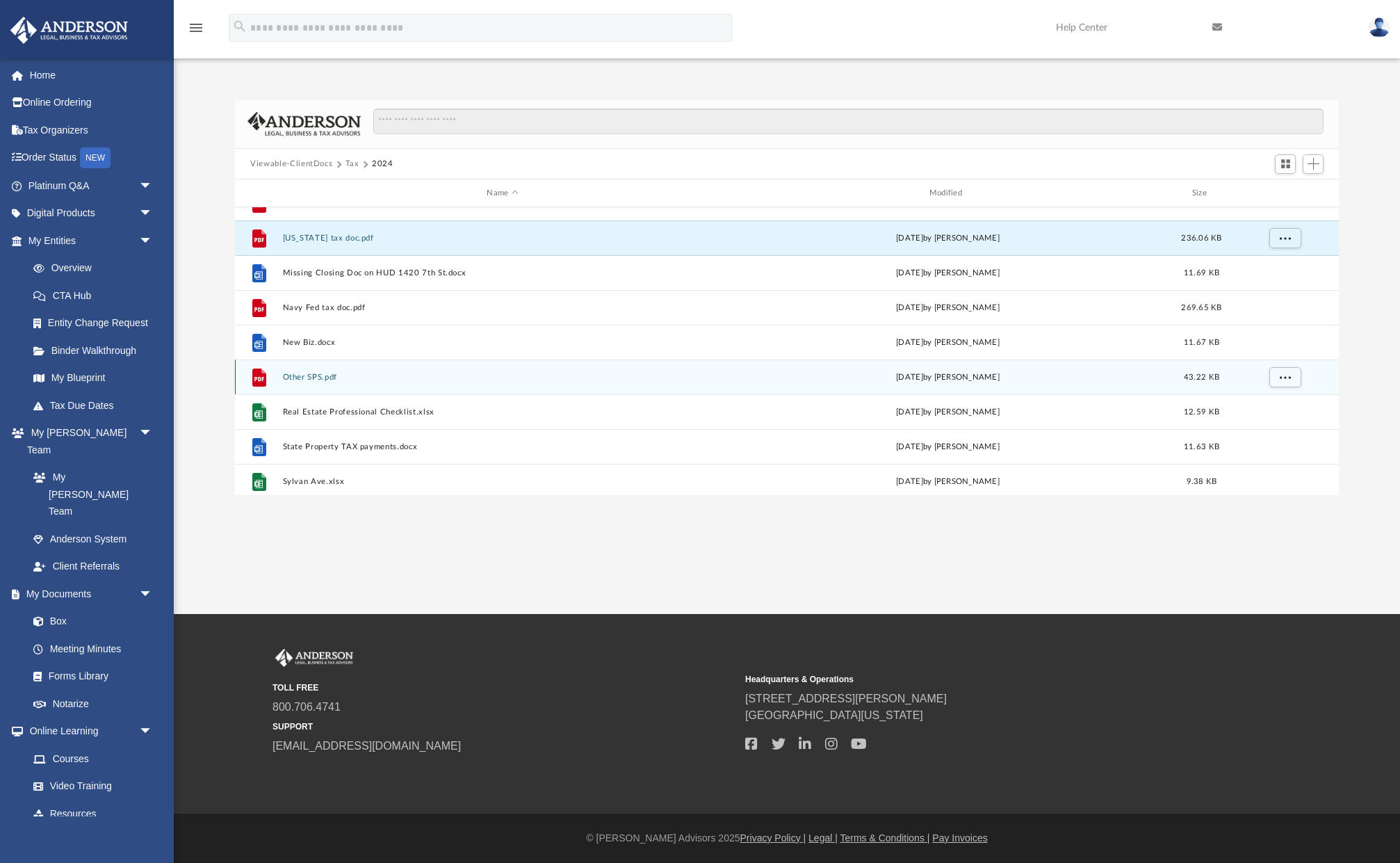
click at [300, 375] on button "Other SPS.pdf" at bounding box center [502, 377] width 439 height 9
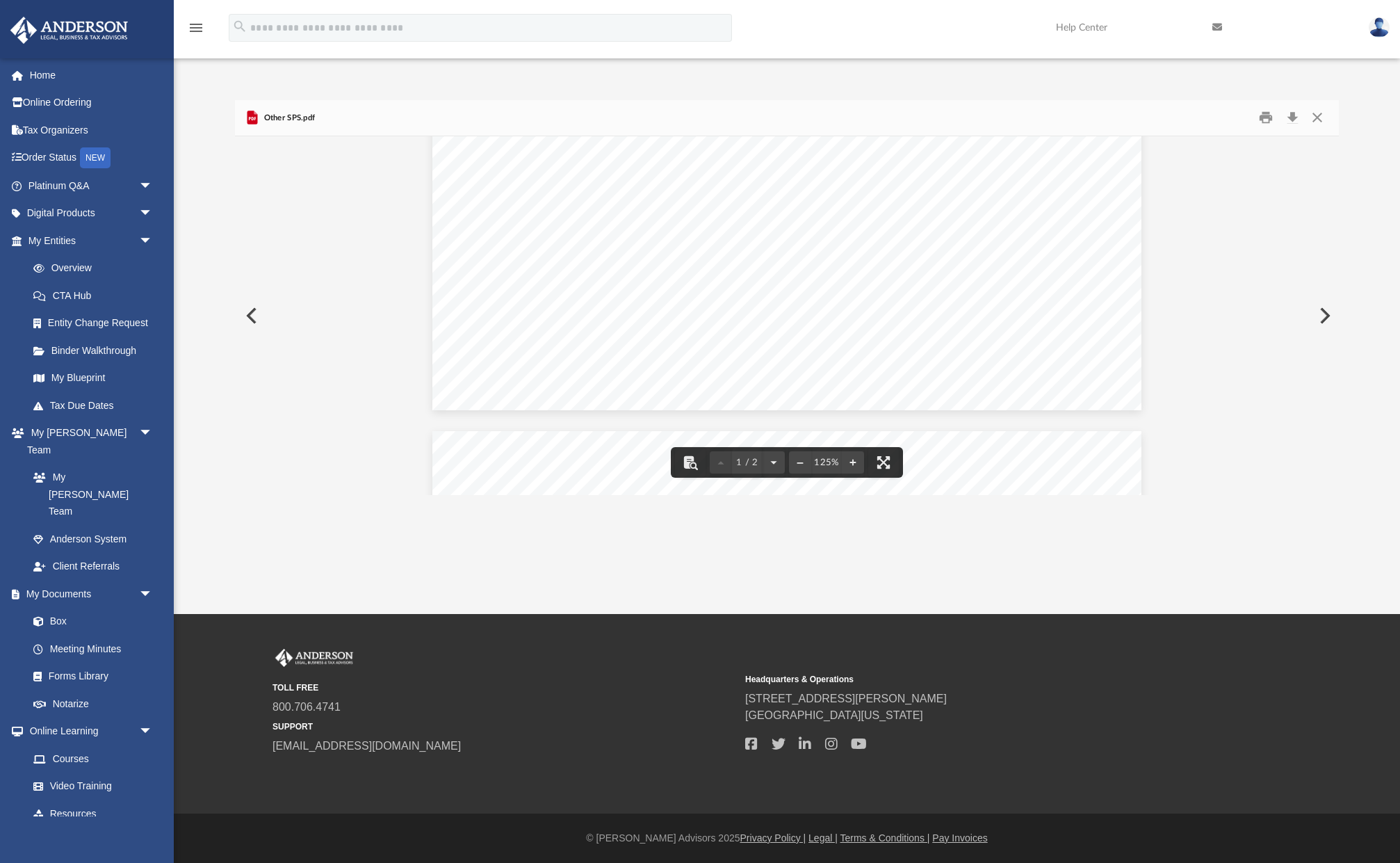
scroll to position [440, 0]
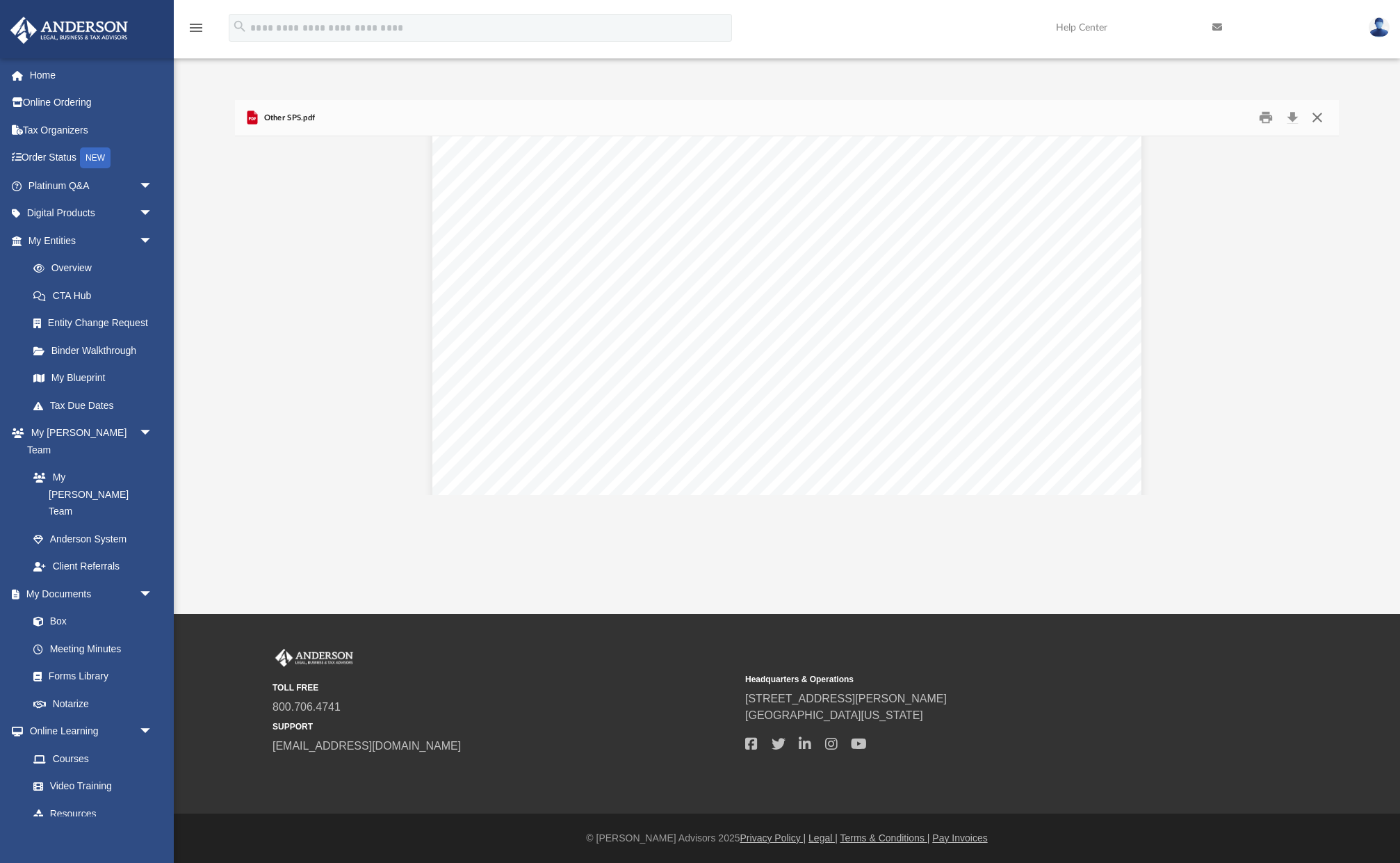
click at [1320, 113] on button "Close" at bounding box center [1317, 117] width 25 height 22
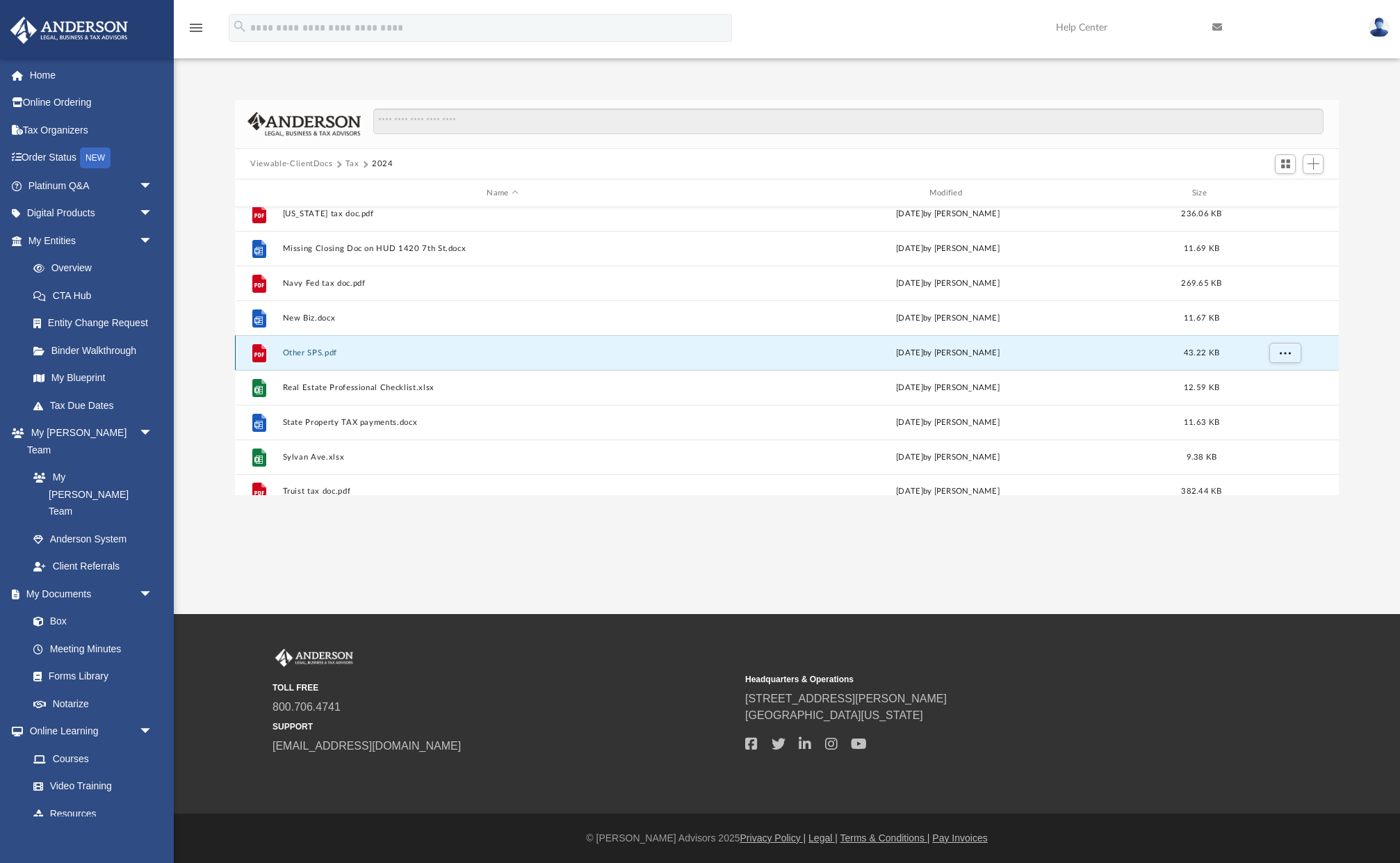
scroll to position [789, 0]
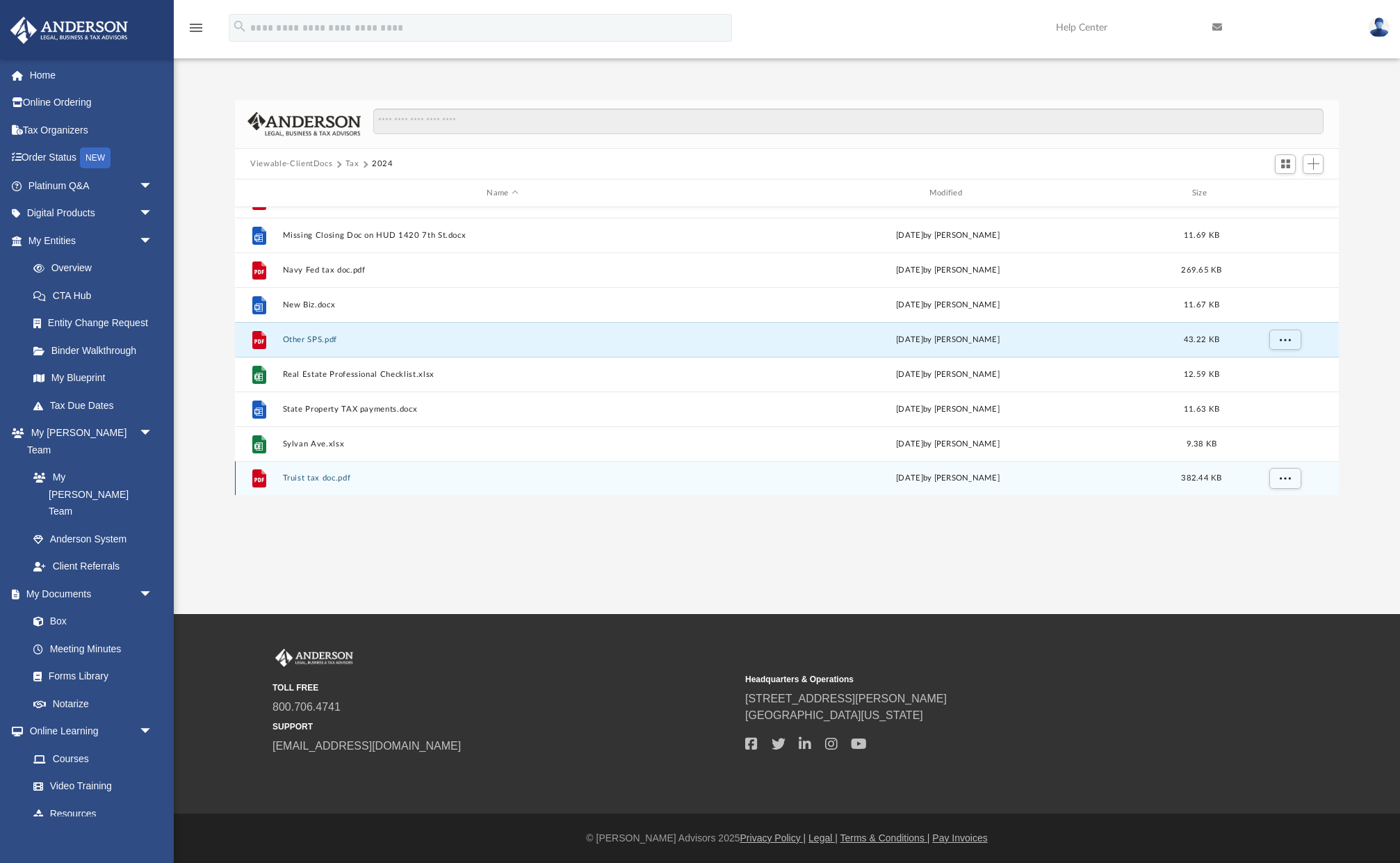
click at [335, 477] on button "Truist tax doc.pdf" at bounding box center [502, 478] width 439 height 9
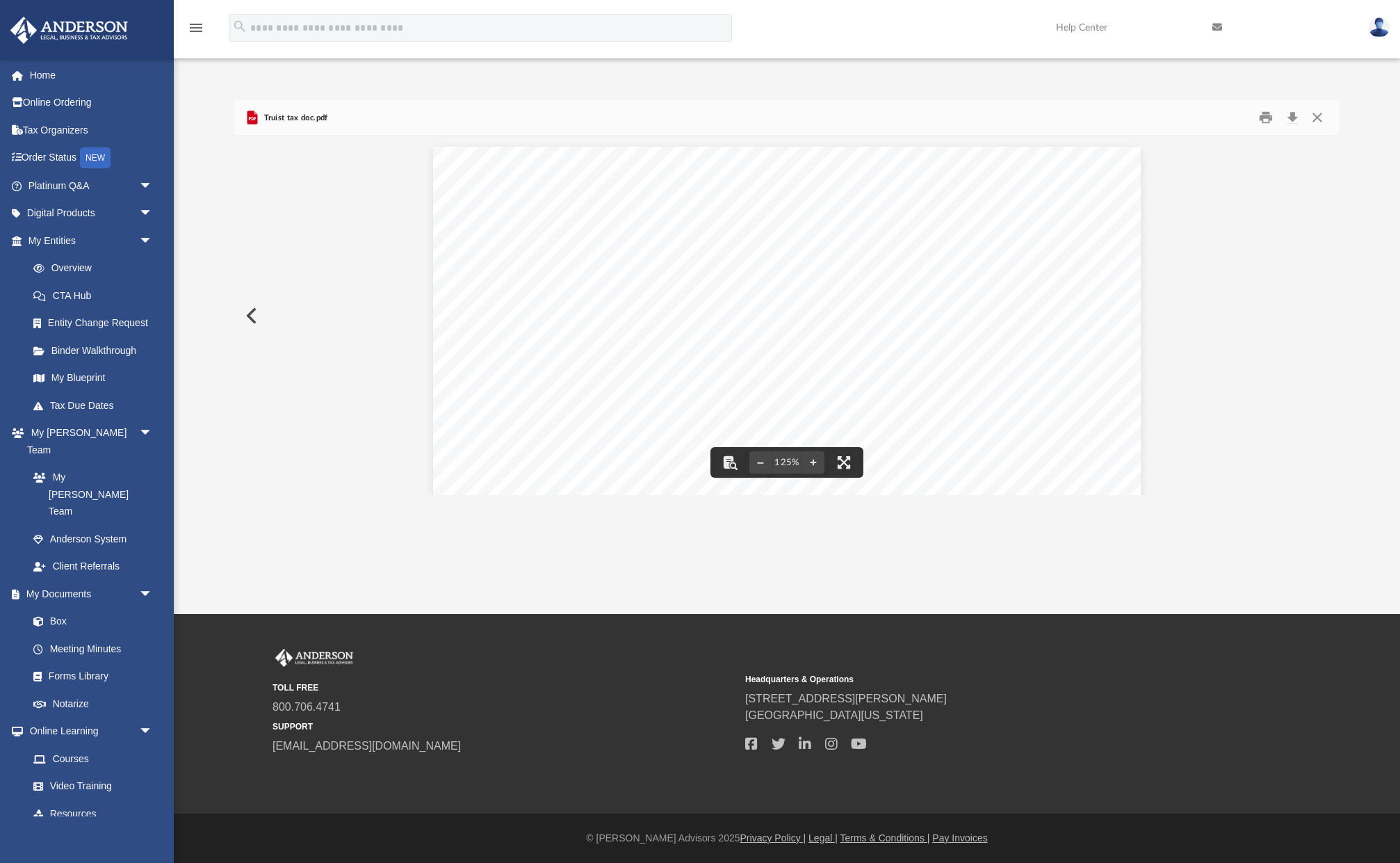
scroll to position [0, 0]
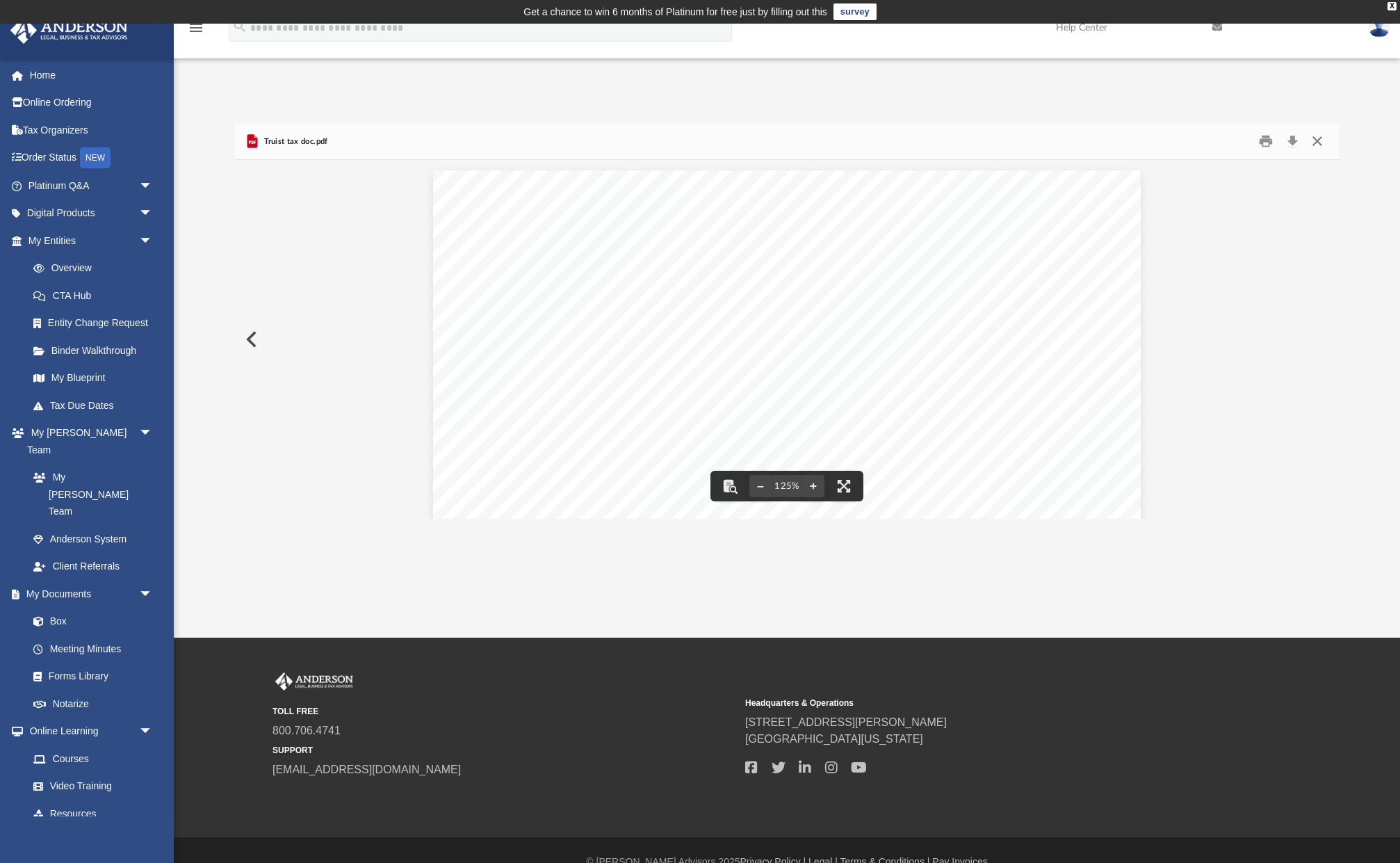
click at [1317, 139] on button "Close" at bounding box center [1317, 141] width 25 height 22
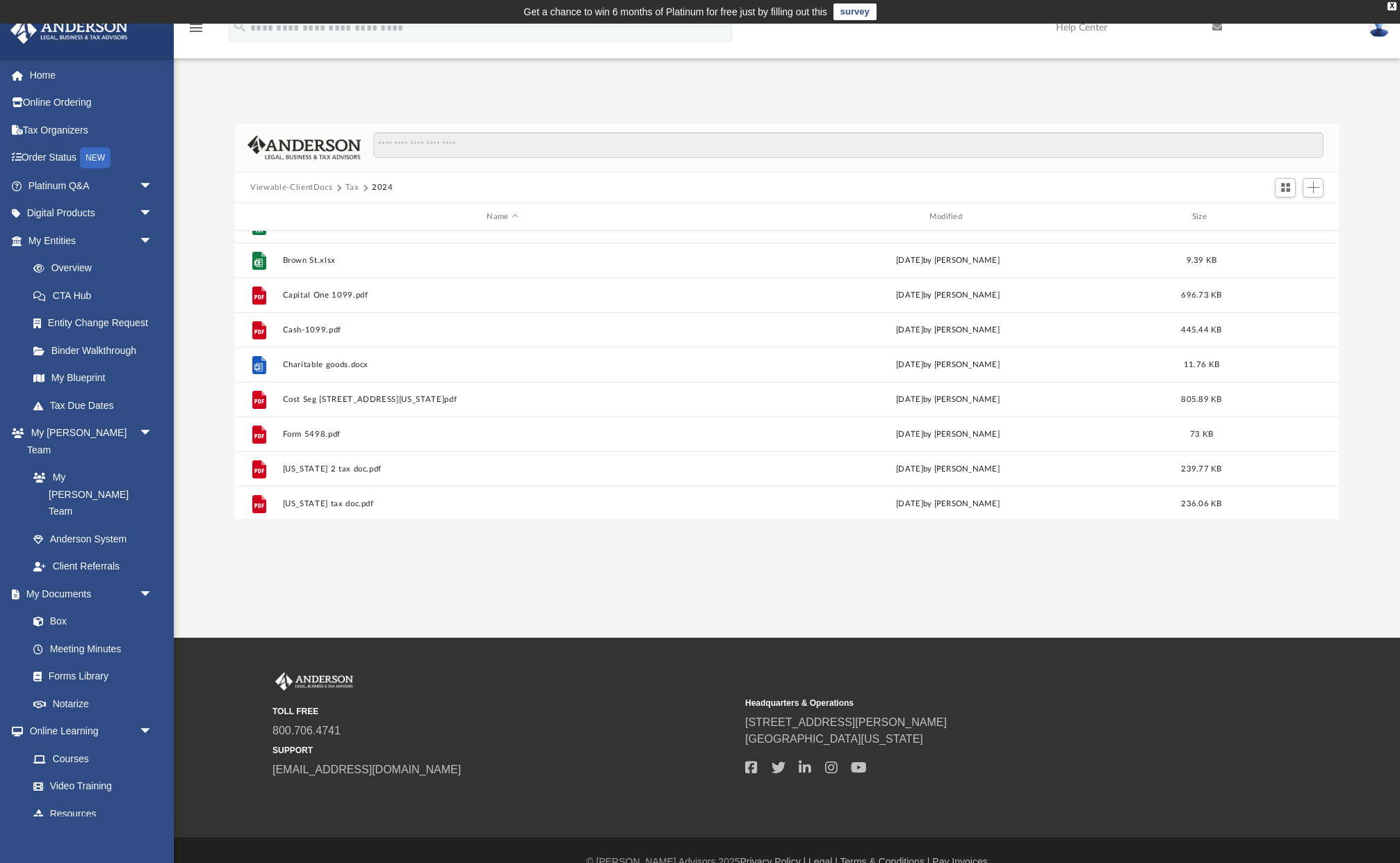
scroll to position [507, 0]
